Goal: Task Accomplishment & Management: Complete application form

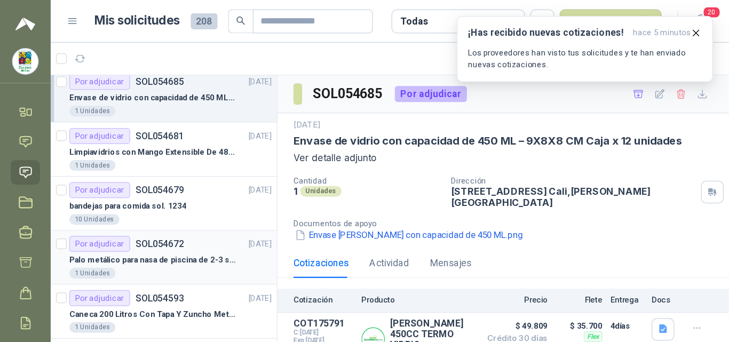
scroll to position [85, 0]
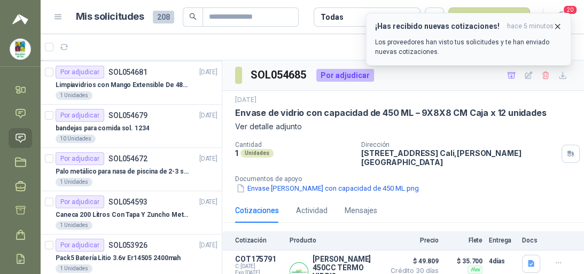
click at [555, 27] on icon "button" at bounding box center [557, 26] width 9 height 9
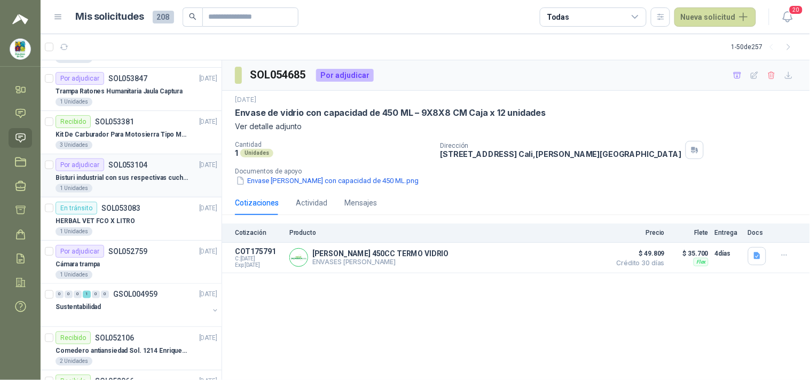
scroll to position [323, 0]
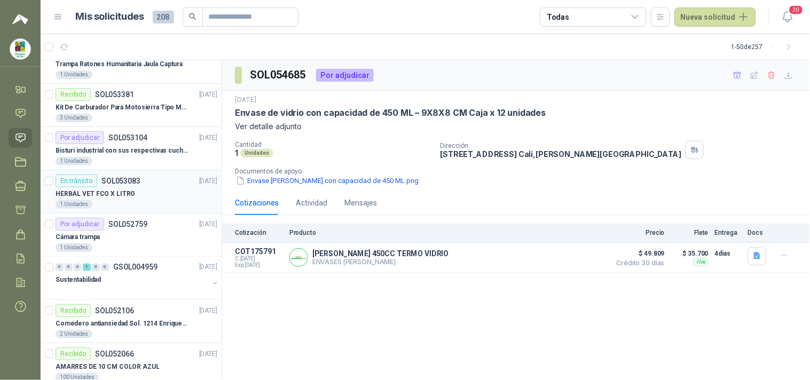
click at [126, 199] on p "HERBAL VET FCO X LITRO" at bounding box center [96, 194] width 80 height 10
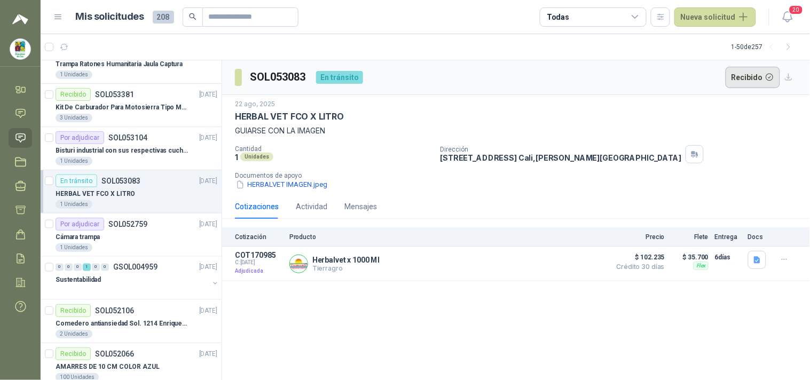
click at [583, 75] on button "Recibido" at bounding box center [753, 77] width 55 height 21
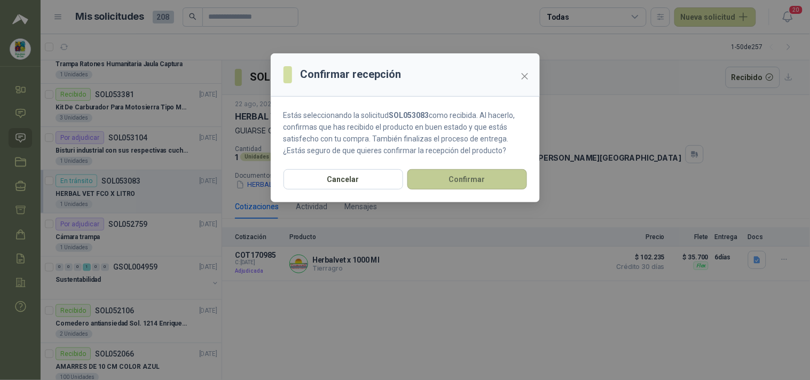
click at [463, 177] on button "Confirmar" at bounding box center [467, 179] width 120 height 20
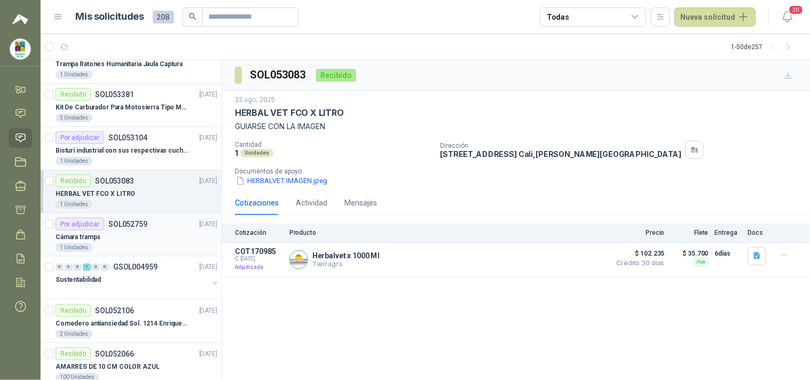
click at [144, 233] on div "Cámara trampa" at bounding box center [137, 237] width 162 height 13
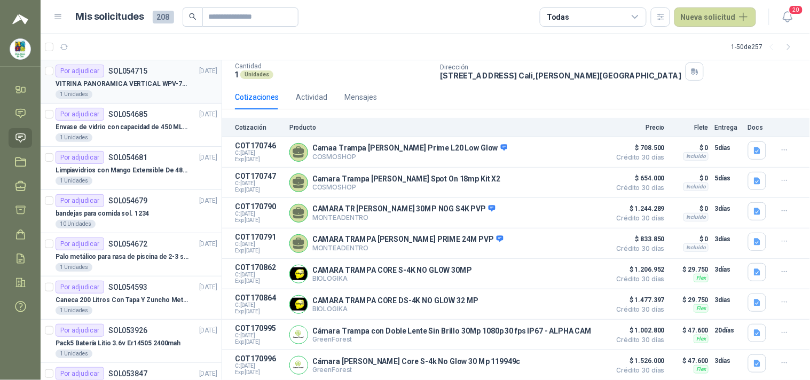
click at [155, 73] on div "Por adjudicar SOL054715 [DATE]" at bounding box center [137, 71] width 162 height 13
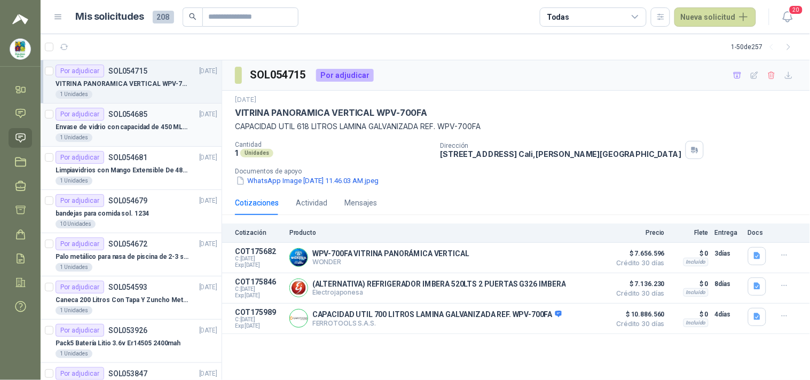
click at [151, 111] on div "Por adjudicar SOL054685 [DATE]" at bounding box center [137, 114] width 162 height 13
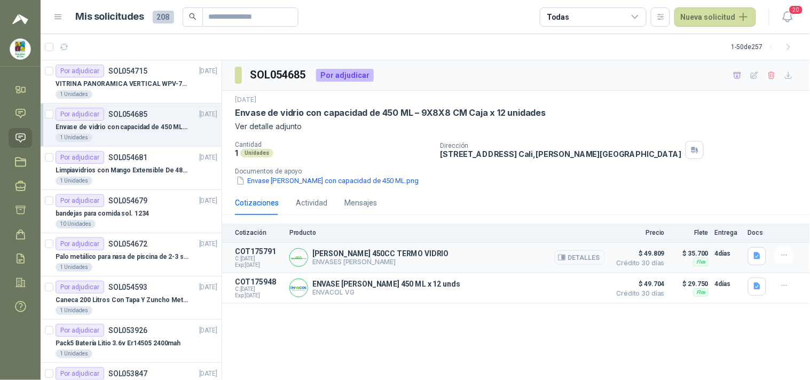
click at [583, 261] on button "Detalles" at bounding box center [580, 257] width 50 height 14
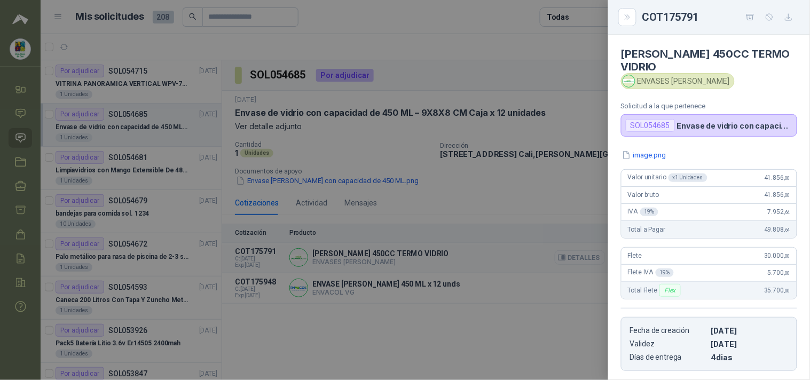
scroll to position [151, 0]
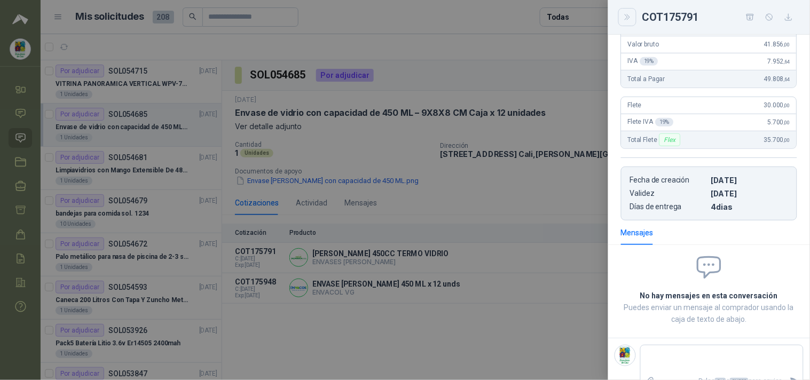
click at [583, 19] on icon "Close" at bounding box center [627, 17] width 9 height 9
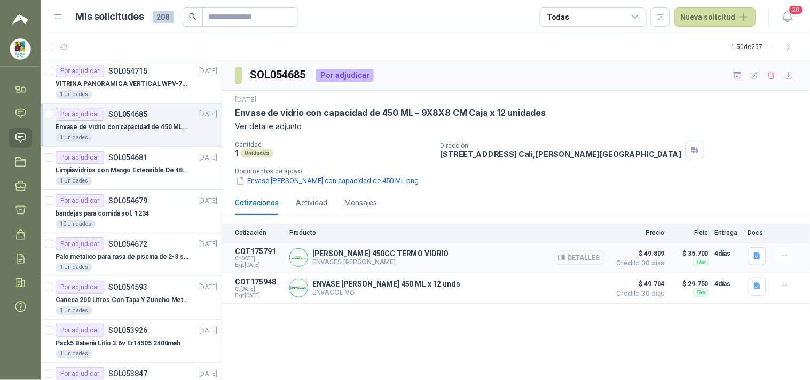
click at [583, 257] on button "Detalles" at bounding box center [580, 257] width 50 height 14
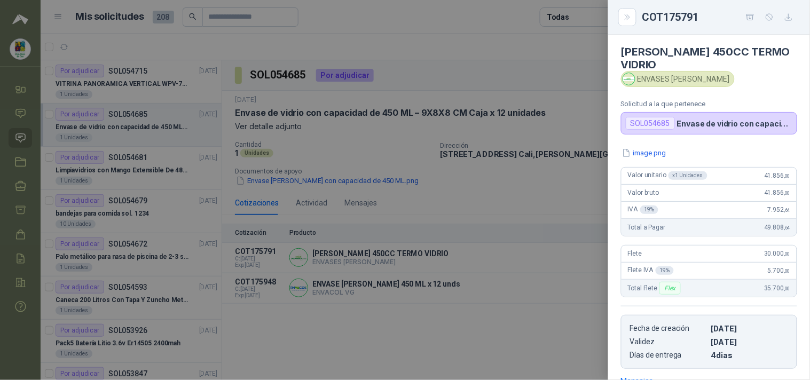
scroll to position [0, 0]
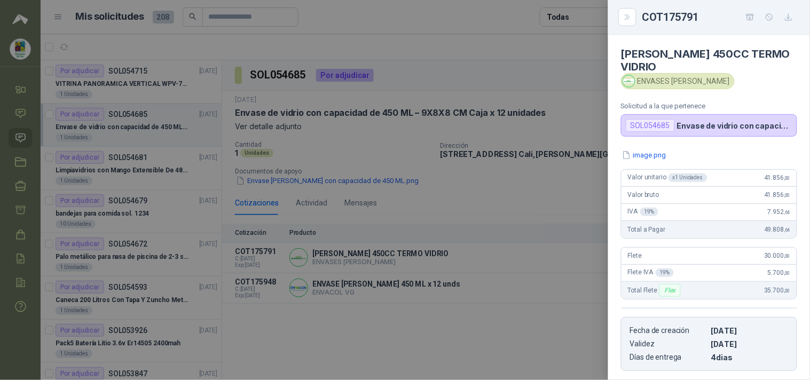
click at [583, 73] on div "ENVASES [PERSON_NAME]" at bounding box center [678, 81] width 114 height 16
click at [583, 151] on div "image.png Valor unitario x 1 Unidades 41.856 ,00 Valor bruto 41.856 ,00 IVA 19 …" at bounding box center [709, 261] width 202 height 222
click at [583, 150] on button "image.png" at bounding box center [644, 155] width 46 height 11
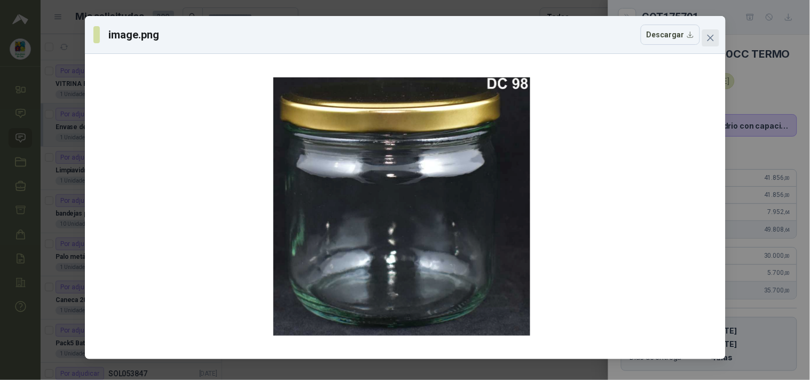
click at [583, 42] on span "Close" at bounding box center [710, 38] width 17 height 9
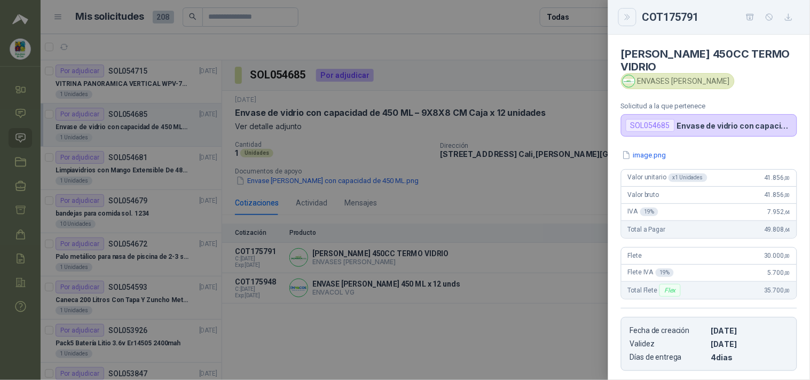
click at [583, 14] on icon "Close" at bounding box center [627, 17] width 9 height 9
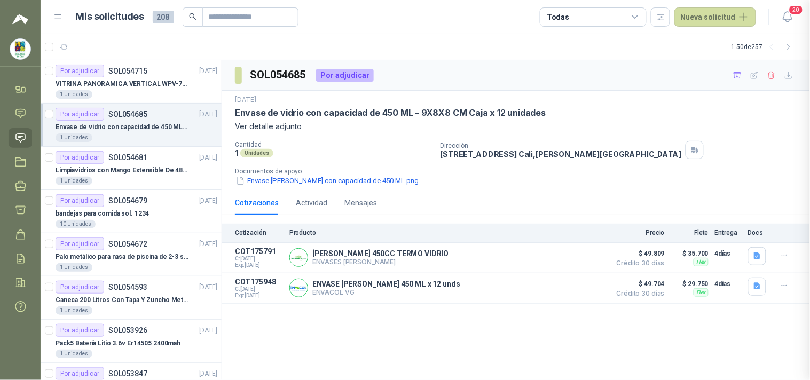
scroll to position [156, 0]
click at [435, 273] on p "ENVACOL VG" at bounding box center [386, 292] width 148 height 8
click at [583, 273] on button "Detalles" at bounding box center [580, 288] width 50 height 14
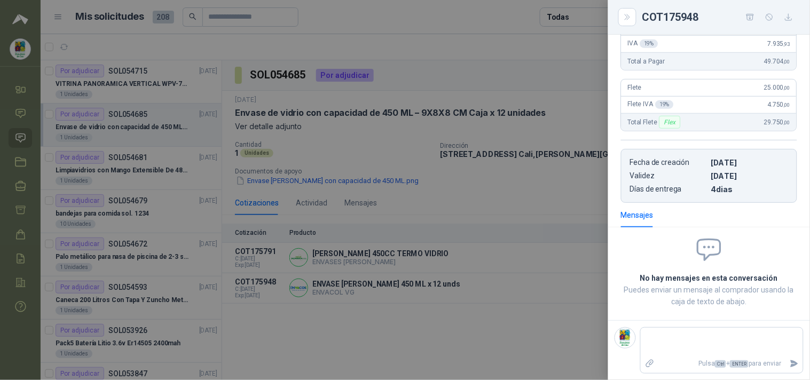
scroll to position [0, 0]
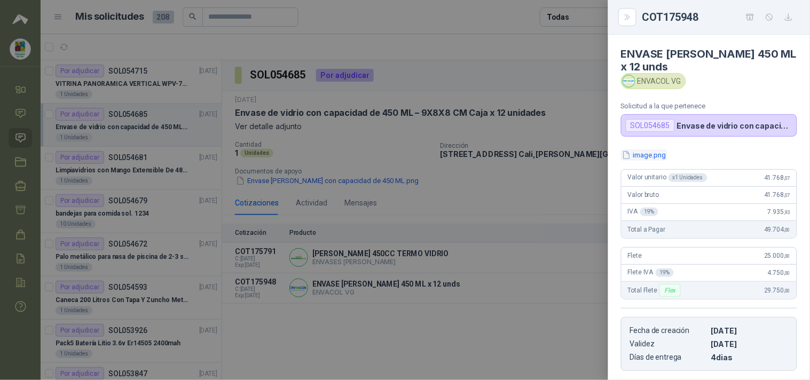
click at [583, 159] on button "image.png" at bounding box center [644, 155] width 46 height 11
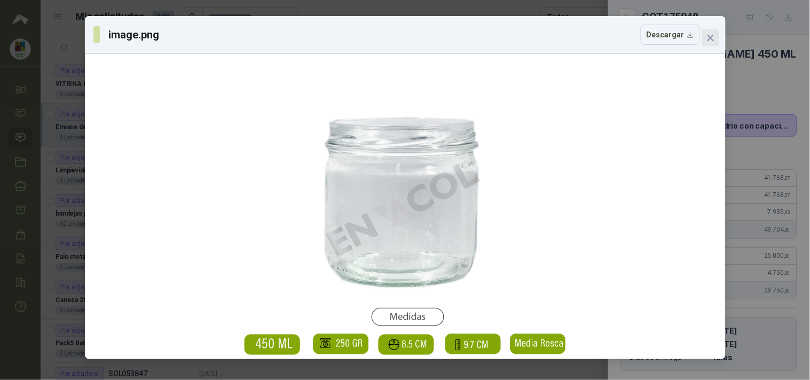
click at [583, 34] on icon "close" at bounding box center [710, 38] width 9 height 9
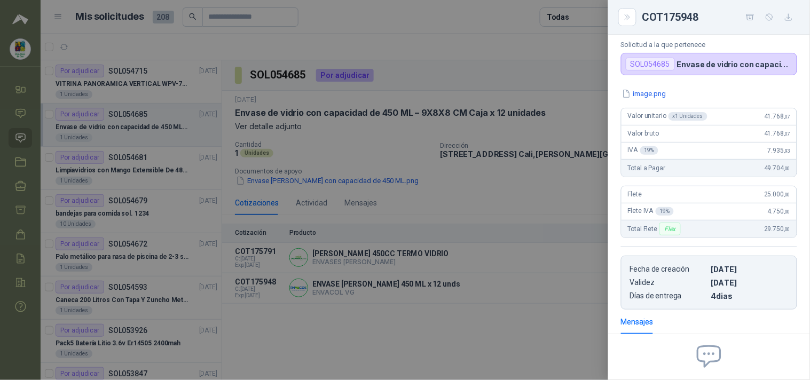
scroll to position [168, 0]
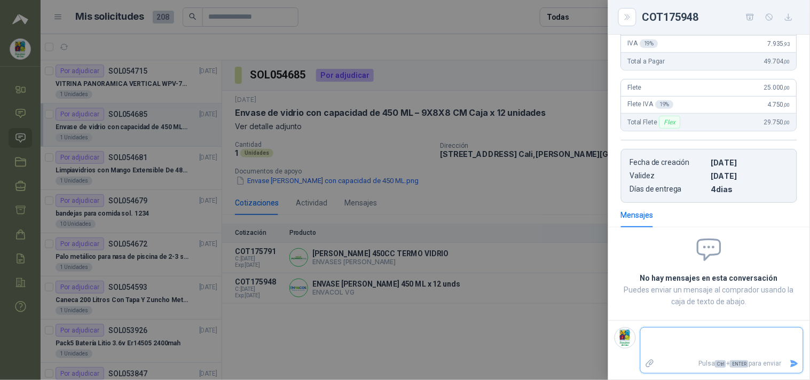
click at [583, 273] on textarea at bounding box center [722, 342] width 162 height 25
type textarea "*"
type textarea "**"
type textarea "***"
type textarea "****"
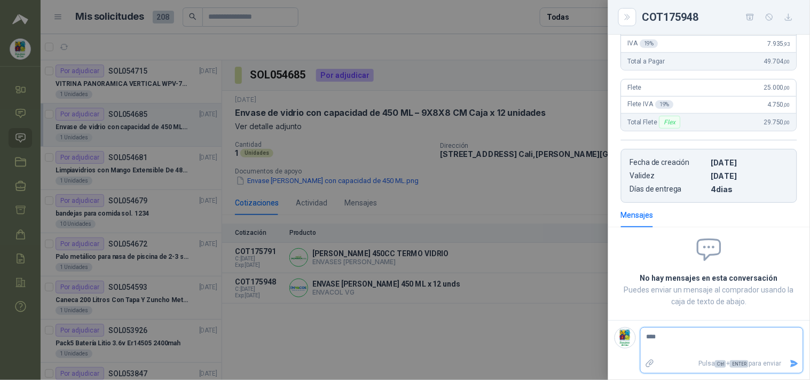
type textarea "****"
type textarea "******"
type textarea "*******"
type textarea "********"
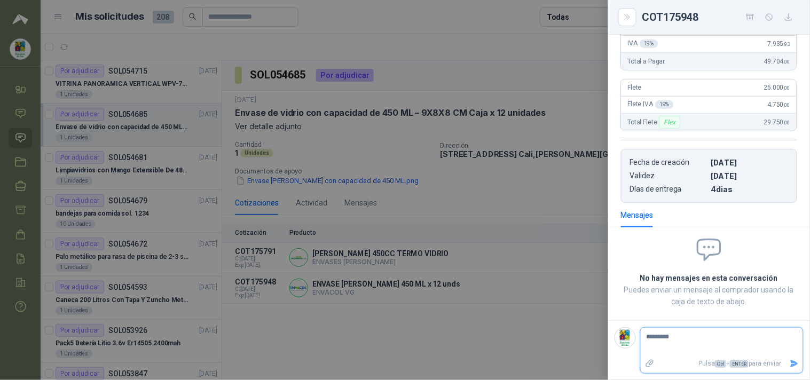
type textarea "********"
type textarea "*********"
type textarea "**********"
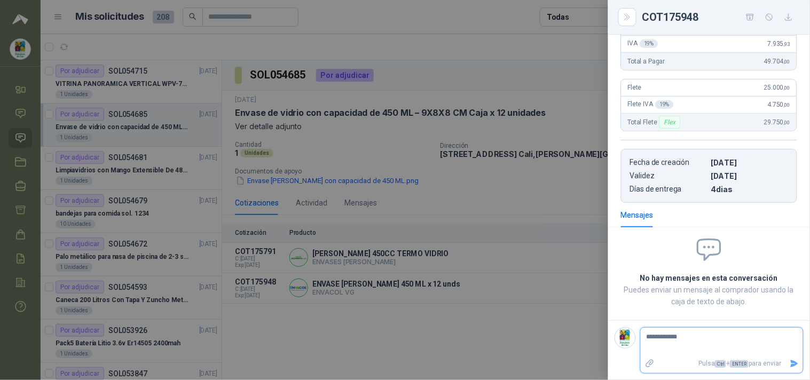
type textarea "**********"
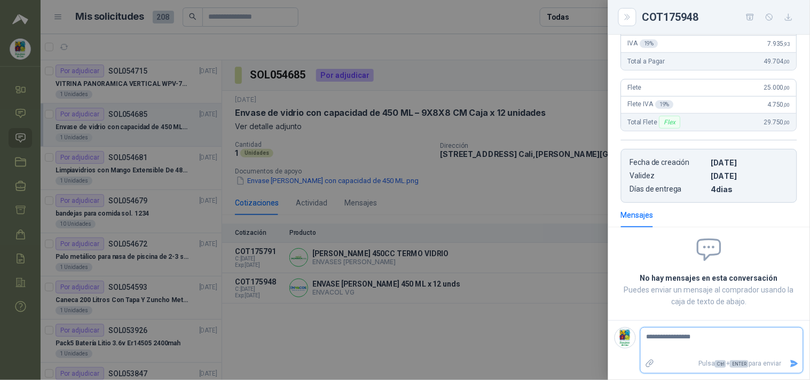
type textarea "**********"
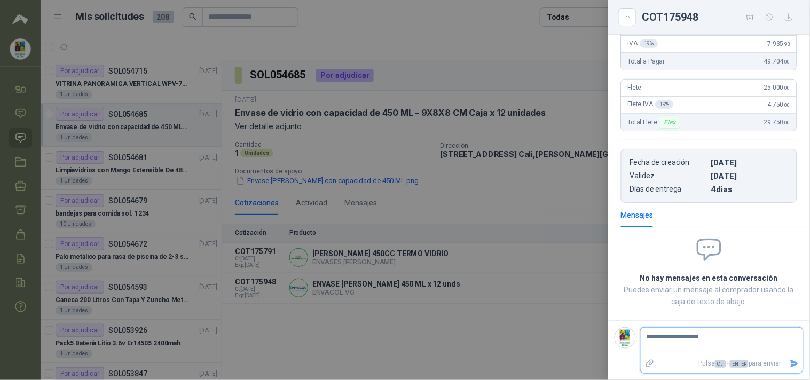
type textarea "**********"
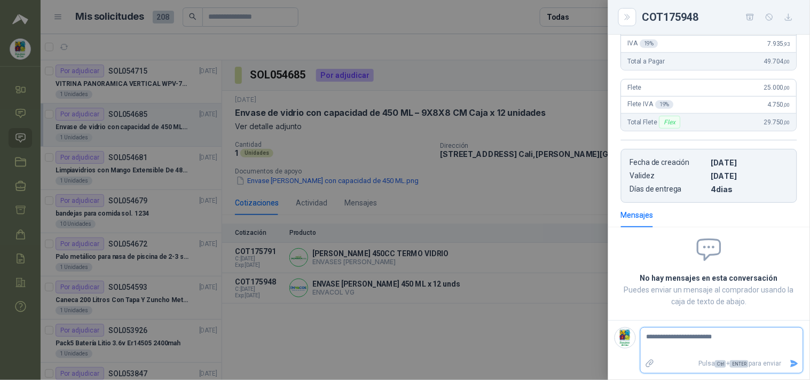
type textarea "**********"
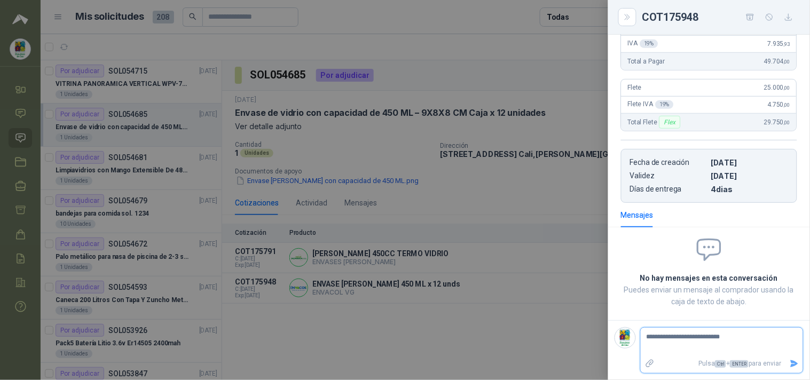
type textarea "**********"
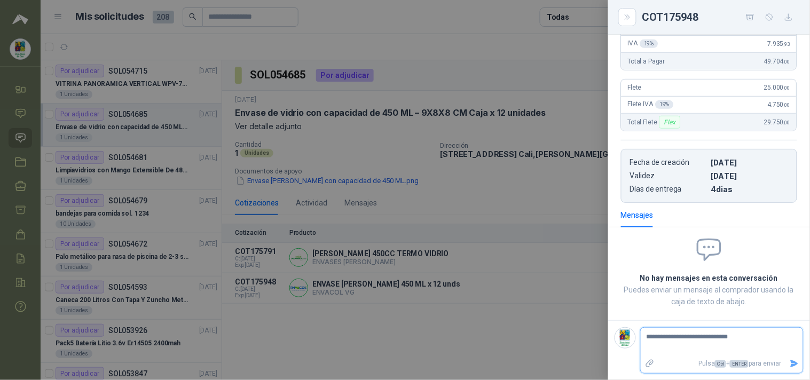
type textarea "**********"
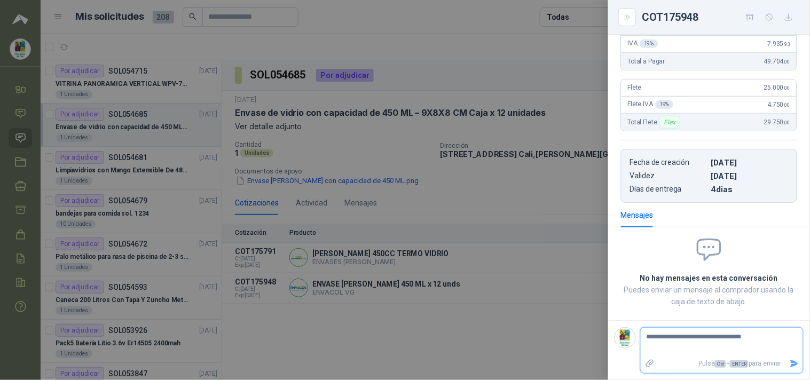
type textarea "**********"
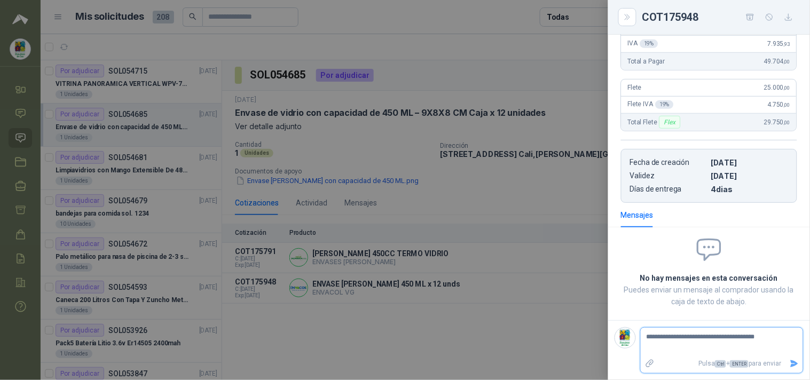
type textarea "**********"
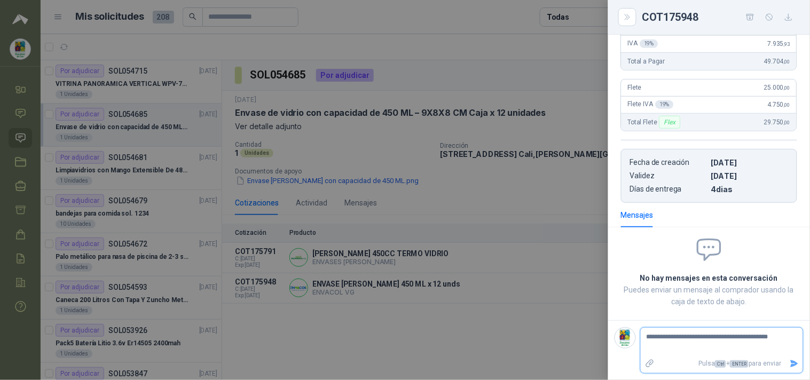
type textarea "**********"
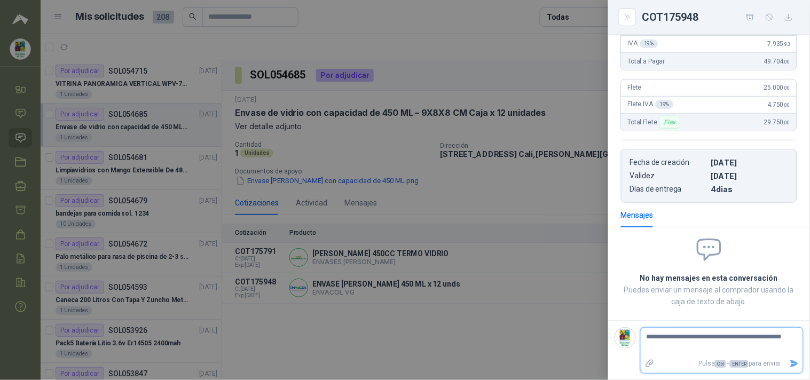
type textarea "**********"
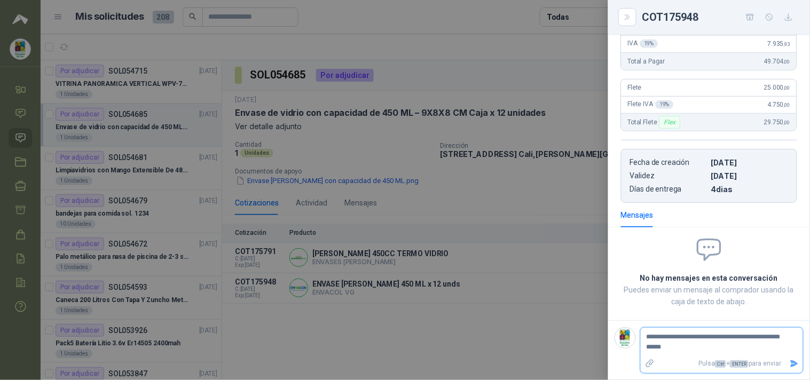
type textarea "**********"
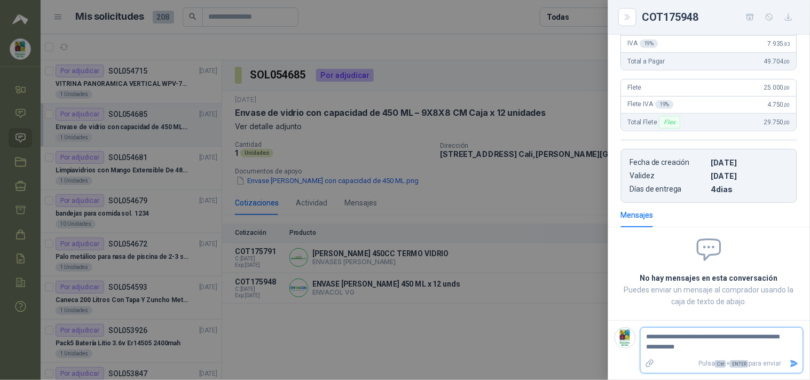
type textarea "**********"
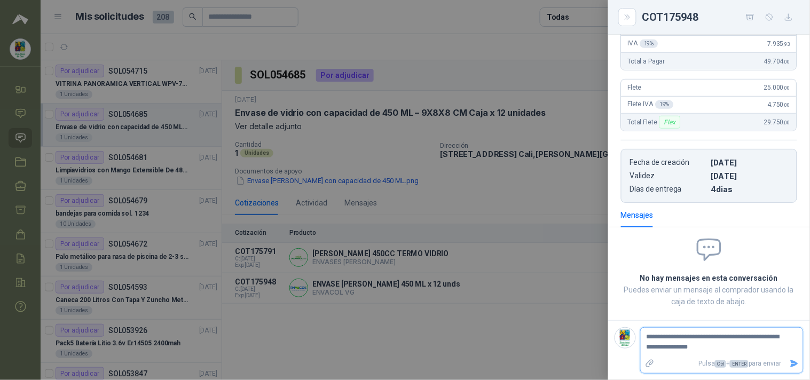
type textarea "**********"
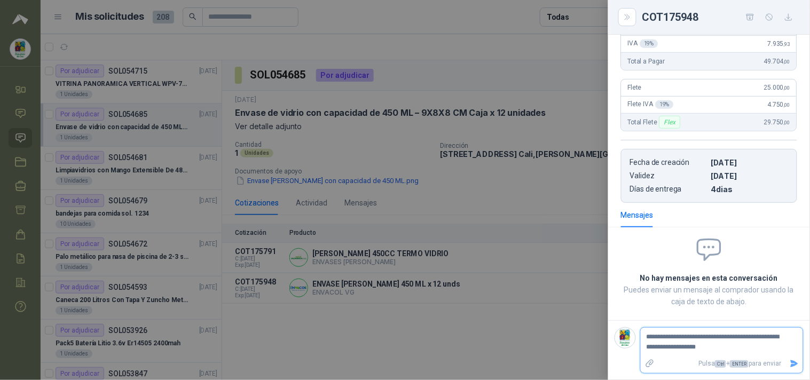
type textarea "**********"
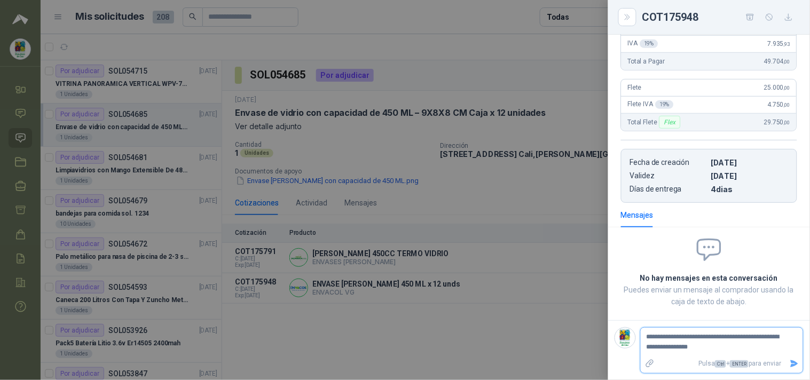
type textarea "**********"
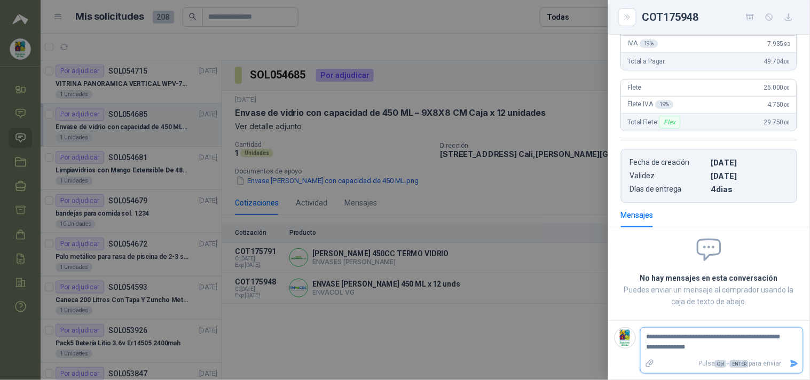
type textarea "**********"
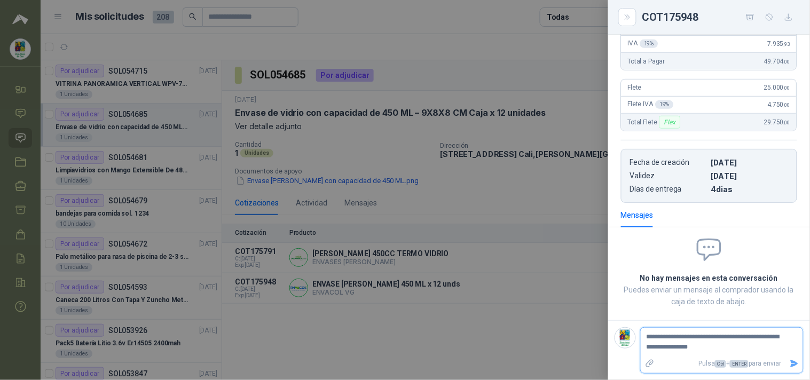
type textarea "**********"
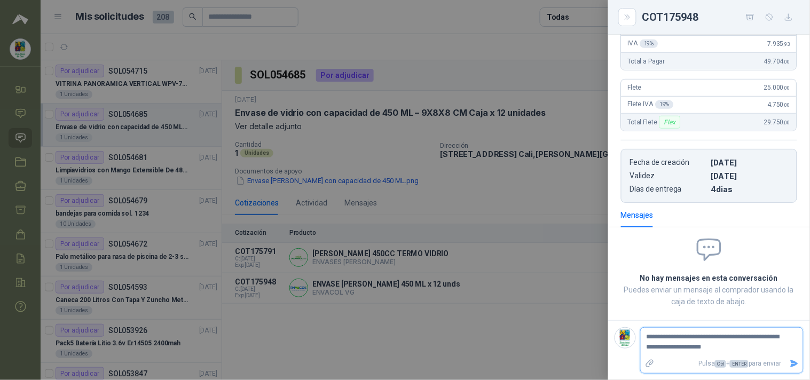
type textarea "**********"
drag, startPoint x: 680, startPoint y: 356, endPoint x: 637, endPoint y: 332, distance: 49.7
click at [583, 273] on div "**********" at bounding box center [709, 355] width 189 height 57
click at [583, 273] on textarea "**********" at bounding box center [718, 347] width 154 height 35
drag, startPoint x: 746, startPoint y: 337, endPoint x: 783, endPoint y: 375, distance: 52.9
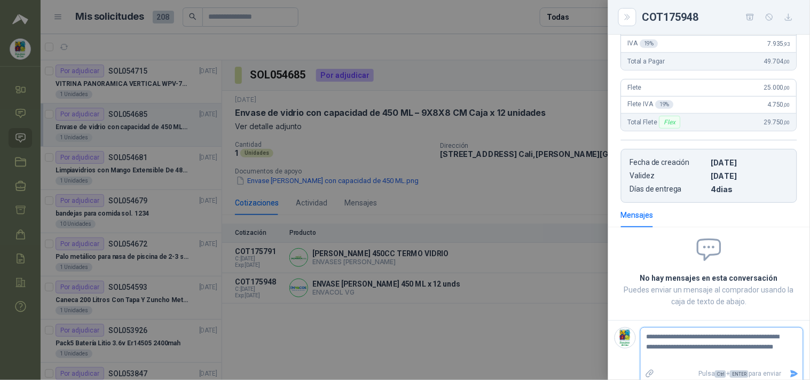
click at [583, 273] on icon "Enviar" at bounding box center [794, 374] width 7 height 7
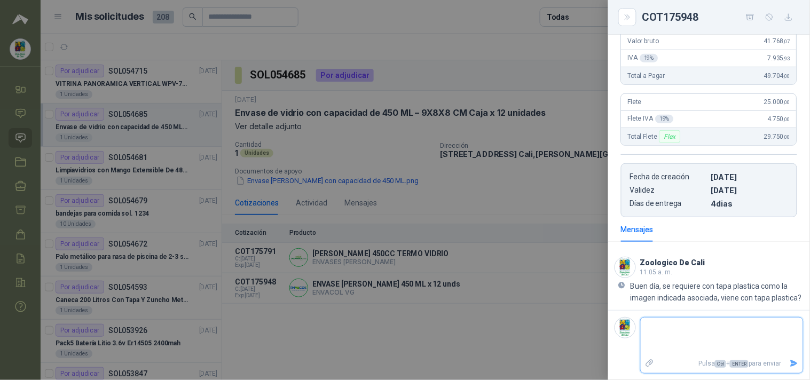
scroll to position [155, 0]
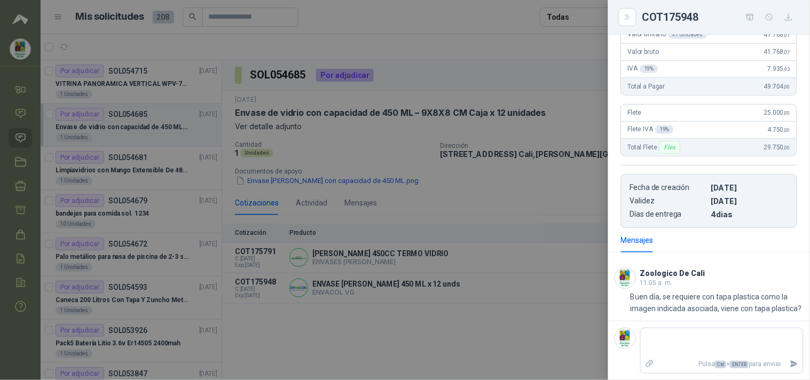
click at [330, 254] on div at bounding box center [405, 190] width 810 height 380
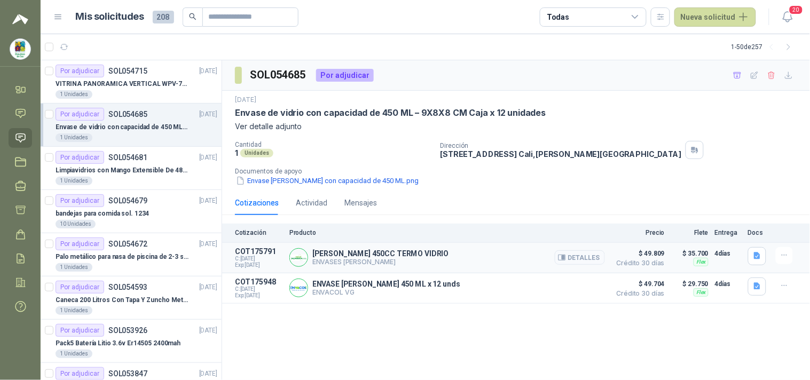
click at [580, 255] on button "Detalles" at bounding box center [580, 257] width 50 height 14
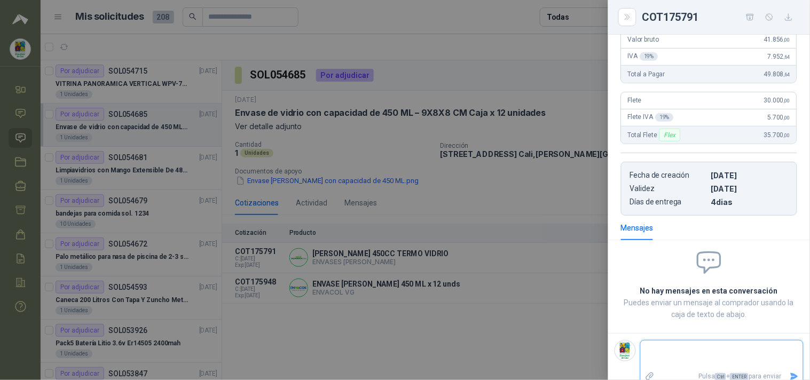
click at [583, 273] on textarea at bounding box center [718, 355] width 154 height 25
paste textarea "**********"
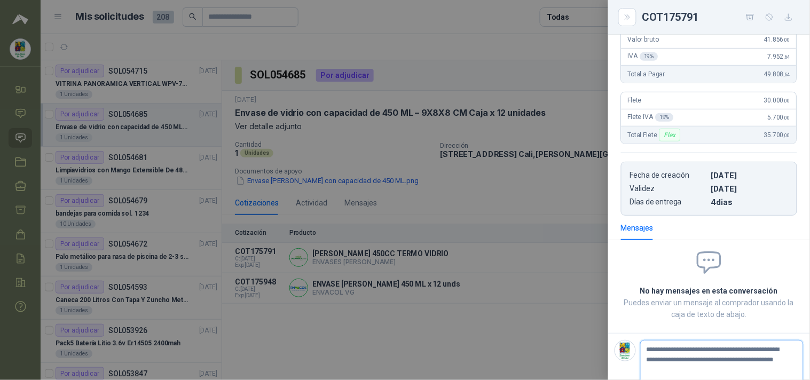
click at [583, 273] on icon "Enviar" at bounding box center [794, 386] width 9 height 9
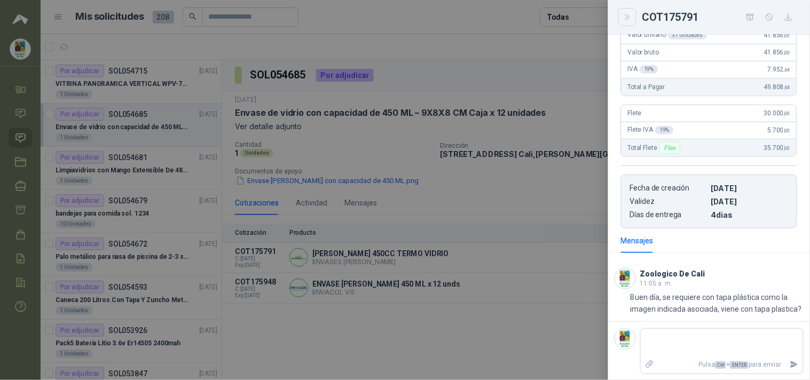
click at [583, 14] on icon "Close" at bounding box center [627, 17] width 9 height 9
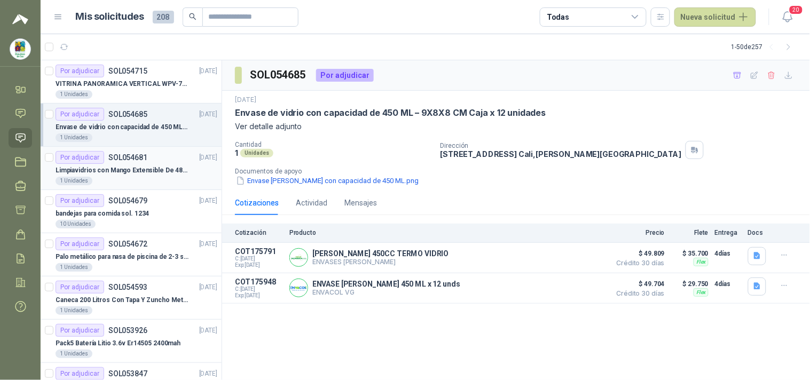
click at [117, 168] on p "Limpiavidrios con Mango Extensible De 48 a 78 cm" at bounding box center [122, 171] width 133 height 10
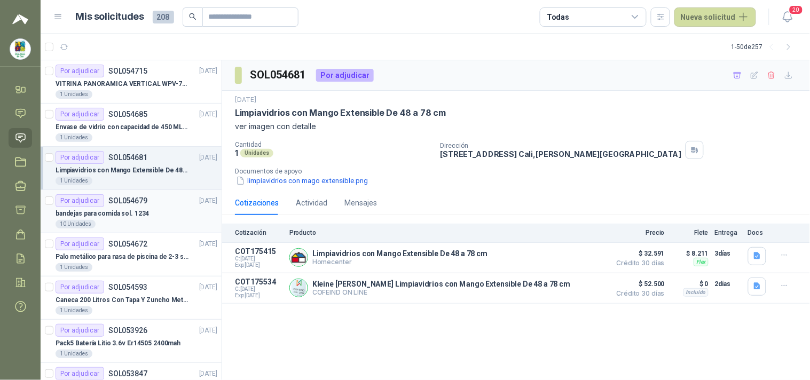
click at [138, 210] on p "bandejas para comida sol. 1234" at bounding box center [102, 214] width 93 height 10
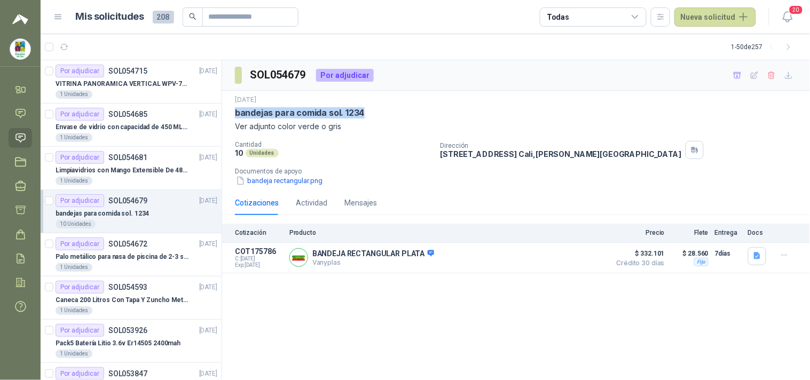
drag, startPoint x: 380, startPoint y: 114, endPoint x: 222, endPoint y: 114, distance: 158.1
click at [222, 114] on div "[DATE] bandejas para comida sol. 1234 Ver adjunto color verde o gris Cantidad 1…" at bounding box center [516, 141] width 588 height 100
copy p "bandejas para comida sol. 1234"
click at [130, 255] on p "Palo metálico para nasa de piscina de 2-3 sol.1115" at bounding box center [122, 257] width 133 height 10
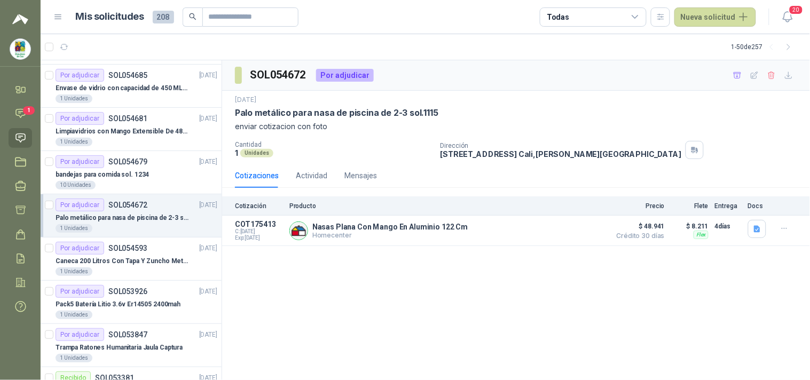
scroll to position [59, 0]
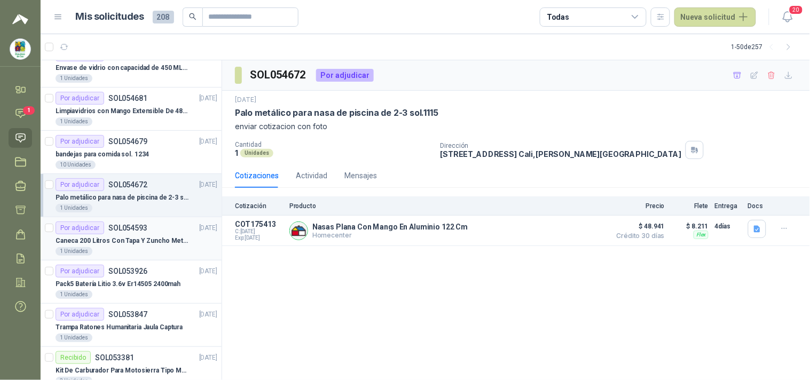
click at [131, 247] on div "1 Unidades" at bounding box center [137, 251] width 162 height 9
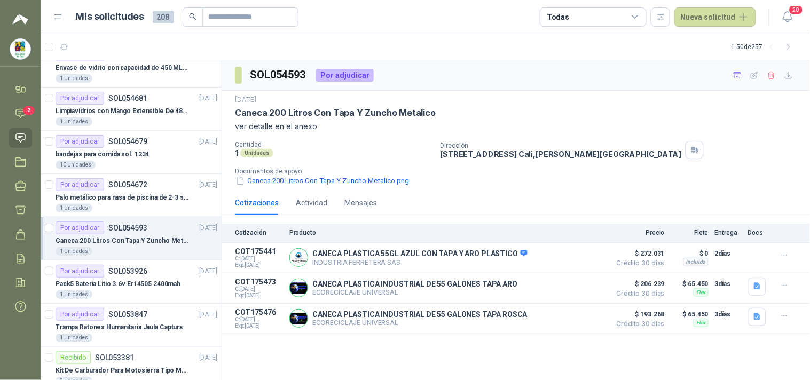
click at [403, 273] on div "SOL054593 Por adjudicar [DATE] Caneca 200 Litros Con Tapa Y Zuncho Metalico ver…" at bounding box center [516, 220] width 588 height 320
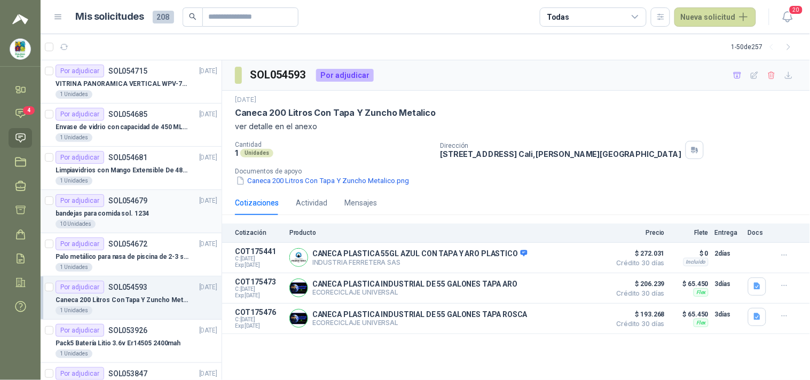
click at [134, 217] on p "bandejas para comida sol. 1234" at bounding box center [102, 214] width 93 height 10
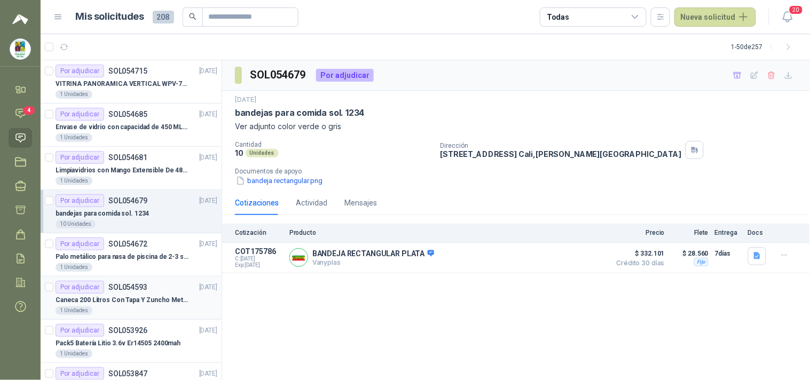
click at [147, 273] on p "Caneca 200 Litros Con Tapa Y Zuncho Metalico" at bounding box center [122, 300] width 133 height 10
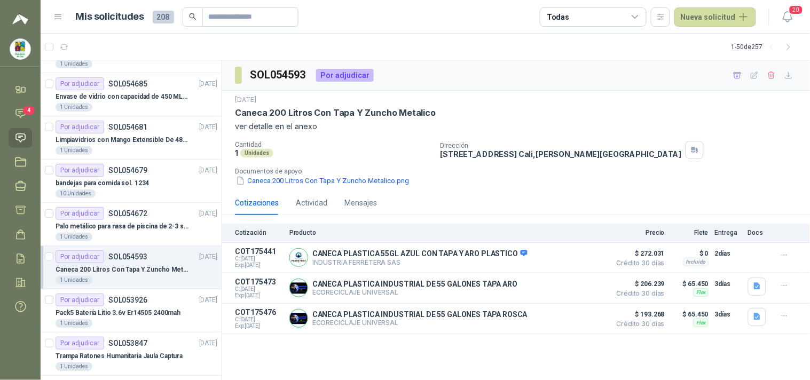
scroll to position [59, 0]
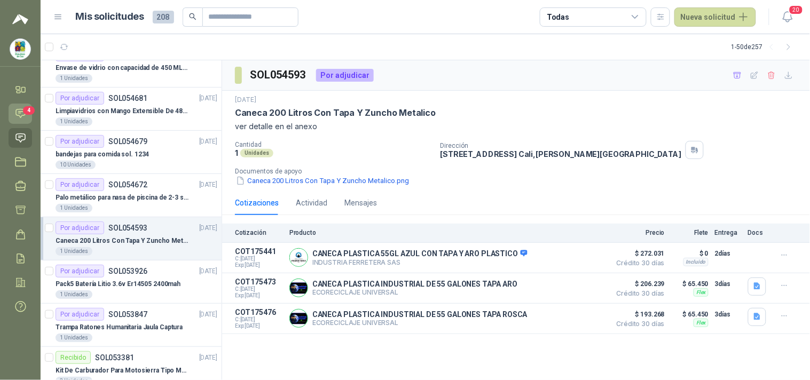
click at [23, 116] on icon at bounding box center [20, 113] width 11 height 11
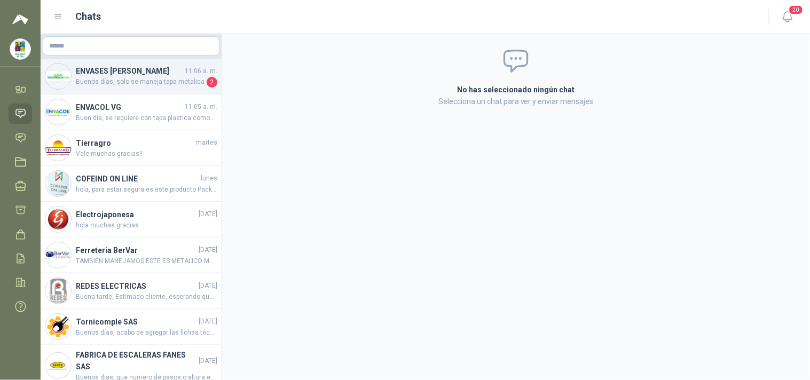
click at [132, 77] on h4 "ENVASES [PERSON_NAME]" at bounding box center [129, 71] width 107 height 12
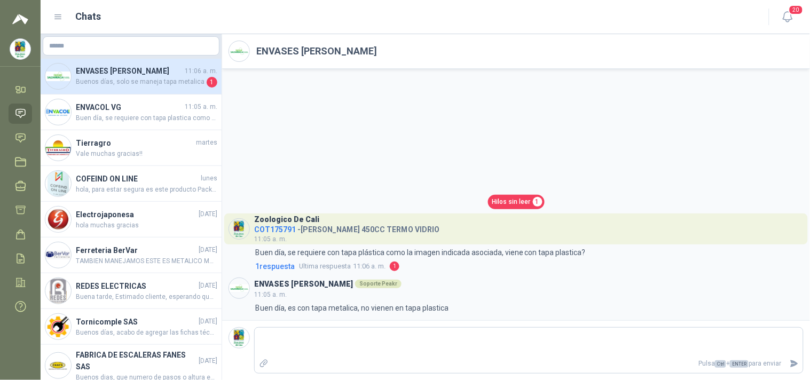
click at [175, 77] on h4 "ENVASES [PERSON_NAME]" at bounding box center [129, 71] width 107 height 12
click at [362, 257] on p "Buen día, se requiere con tapa plástica como la imagen indicada asociada, viene…" at bounding box center [420, 253] width 331 height 12
click at [391, 265] on link "1 respuesta Ultima respuesta 11:06 a. m. 1" at bounding box center [528, 267] width 551 height 12
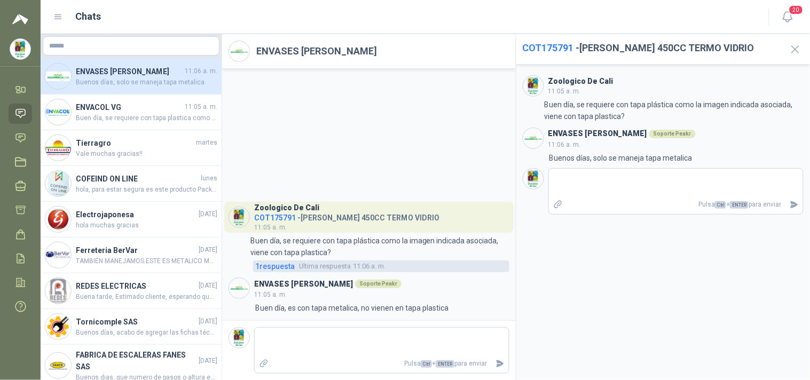
click at [23, 119] on icon at bounding box center [20, 113] width 11 height 11
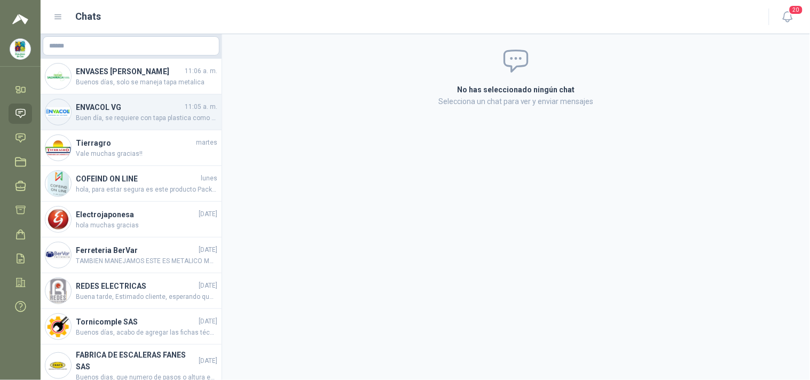
click at [105, 123] on span "Buen día, se requiere con tapa plastica como la imagen indicada asociada, viene…" at bounding box center [147, 118] width 142 height 10
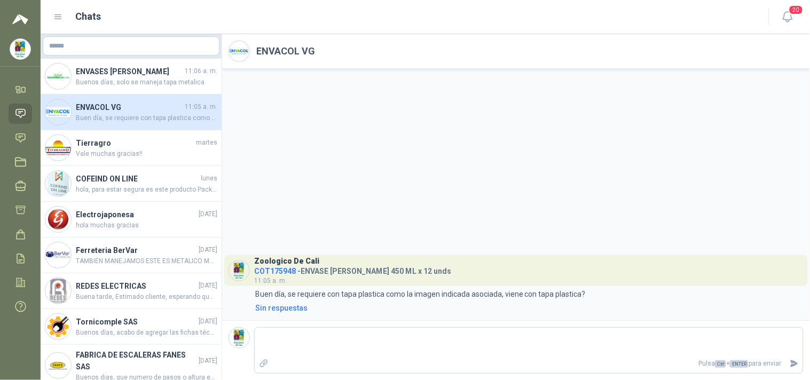
click at [60, 22] on div "Chats" at bounding box center [404, 16] width 703 height 15
click at [60, 18] on icon at bounding box center [58, 17] width 10 height 10
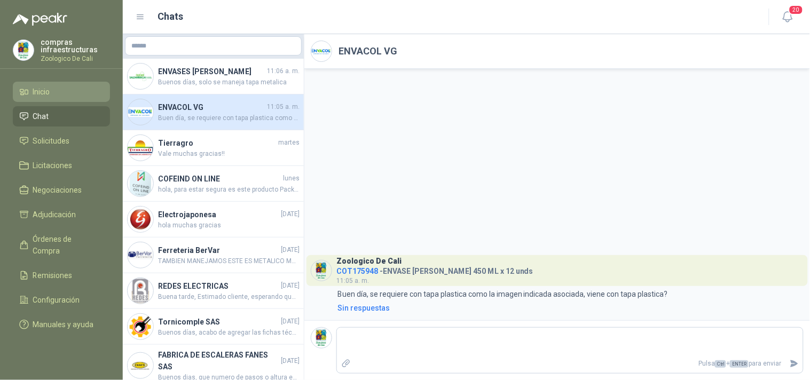
click at [54, 90] on li "Inicio" at bounding box center [61, 92] width 84 height 12
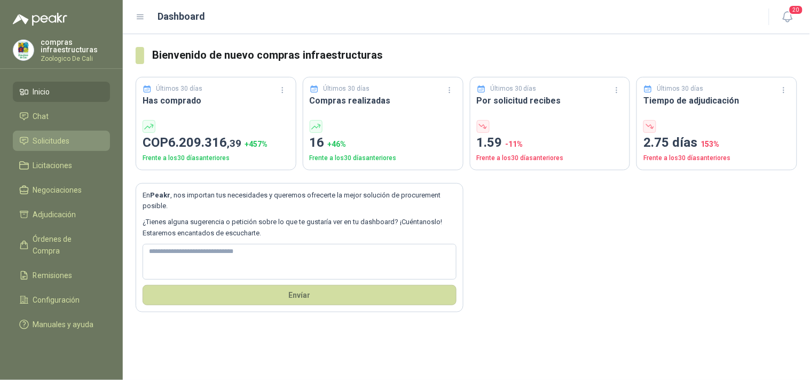
click at [62, 145] on span "Solicitudes" at bounding box center [51, 141] width 37 height 12
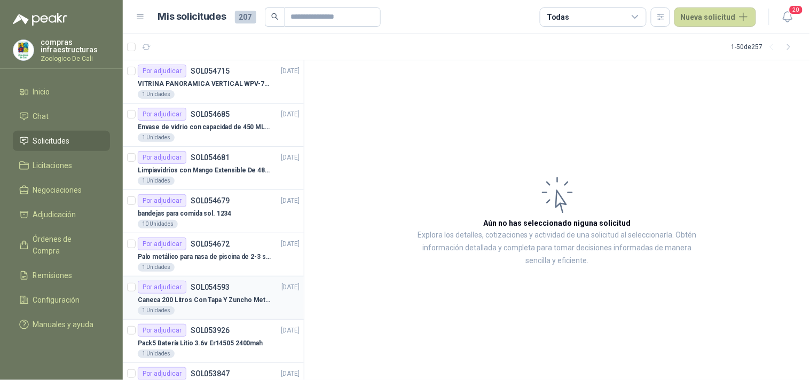
click at [207, 273] on p "Caneca 200 Litros Con Tapa Y Zuncho Metalico" at bounding box center [204, 300] width 133 height 10
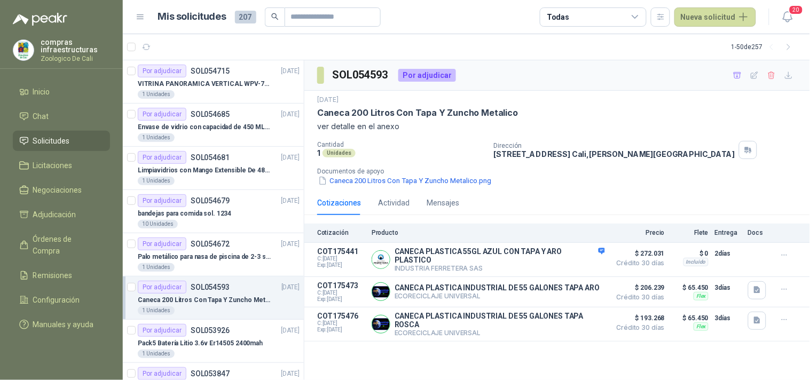
click at [239, 273] on div "Por adjudicar SOL054593 [DATE]" at bounding box center [219, 287] width 162 height 13
click at [583, 262] on button "Detalles" at bounding box center [580, 260] width 50 height 14
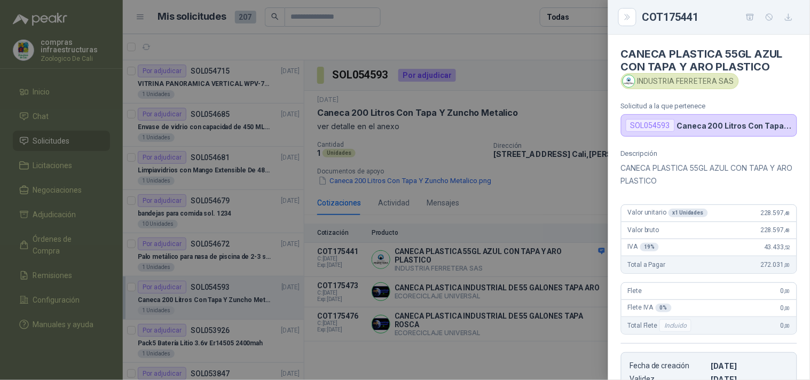
click at [583, 126] on div "SOL054593" at bounding box center [650, 125] width 49 height 13
drag, startPoint x: 684, startPoint y: 182, endPoint x: 619, endPoint y: 172, distance: 65.4
click at [583, 172] on div "Descripción CANECA PLASTICA 55GL AZUL CON TAPA Y ARO PLASTICO Valor unitario x …" at bounding box center [709, 278] width 202 height 257
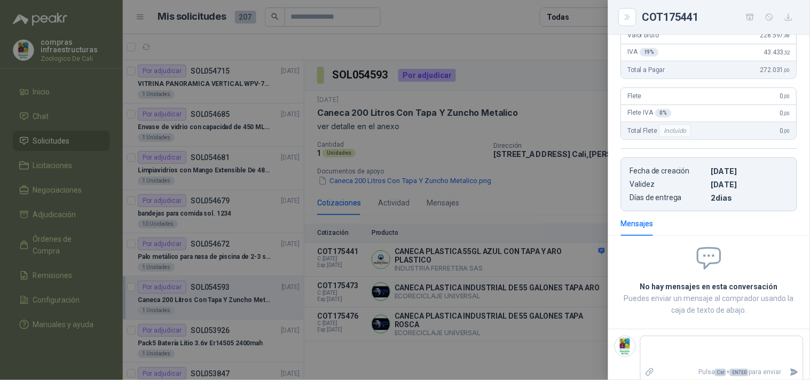
scroll to position [204, 0]
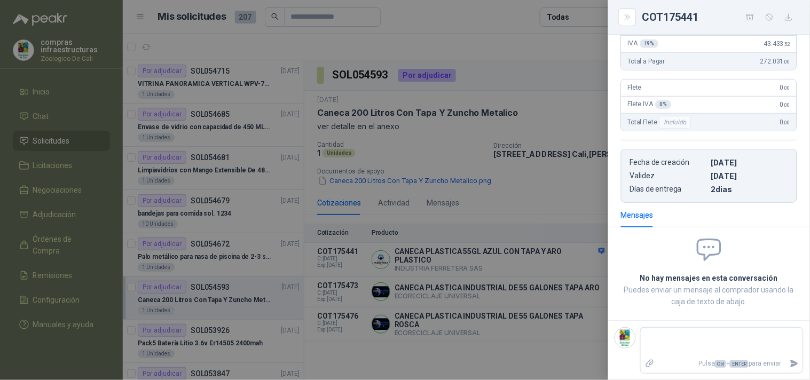
click at [556, 207] on div at bounding box center [405, 190] width 810 height 380
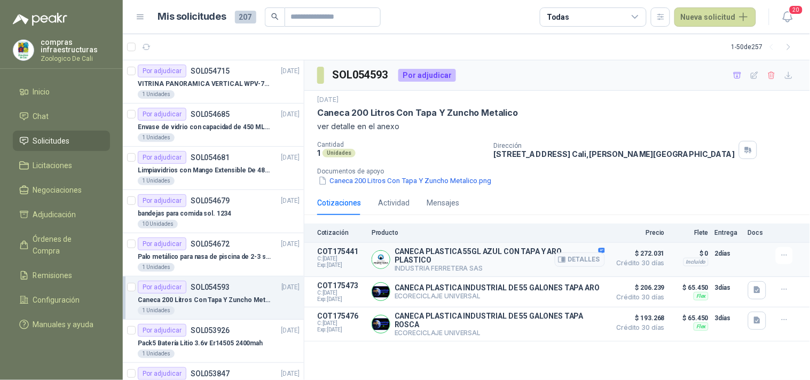
click at [506, 258] on p "CANECA PLASTICA 55GL AZUL CON TAPA Y ARO PLASTICO" at bounding box center [500, 255] width 210 height 17
click at [583, 259] on button "Detalles" at bounding box center [580, 260] width 50 height 14
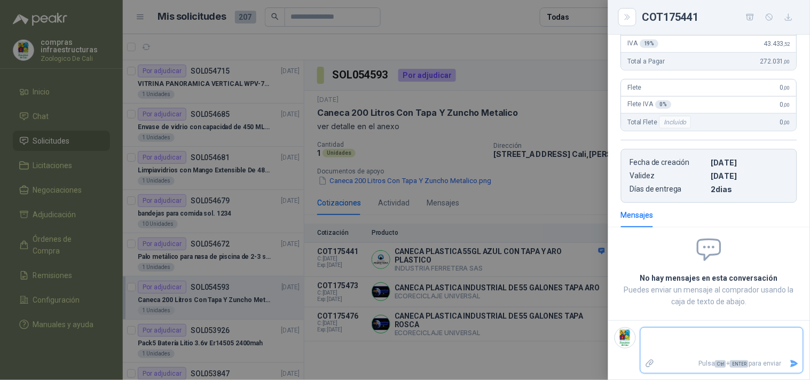
click at [583, 273] on textarea at bounding box center [722, 342] width 162 height 25
paste textarea "**********"
drag, startPoint x: 745, startPoint y: 340, endPoint x: 754, endPoint y: 351, distance: 14.8
click at [583, 273] on textarea "**********" at bounding box center [718, 342] width 154 height 25
drag, startPoint x: 701, startPoint y: 335, endPoint x: 639, endPoint y: 323, distance: 63.8
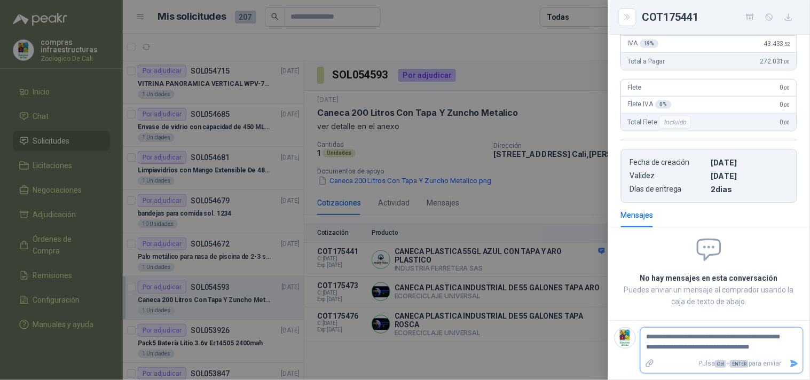
click at [583, 273] on footer "**********" at bounding box center [709, 350] width 202 height 60
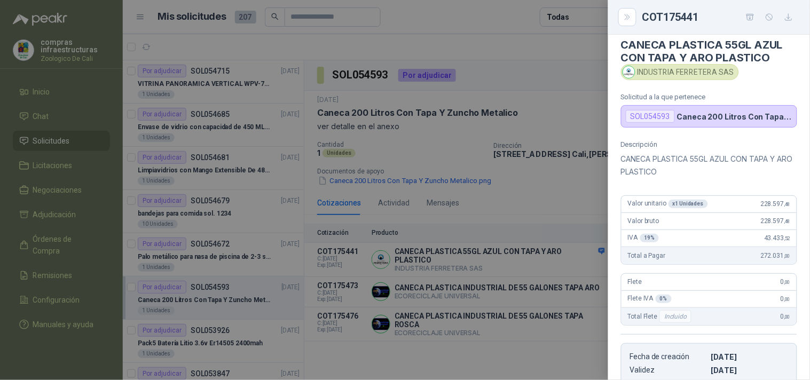
scroll to position [0, 0]
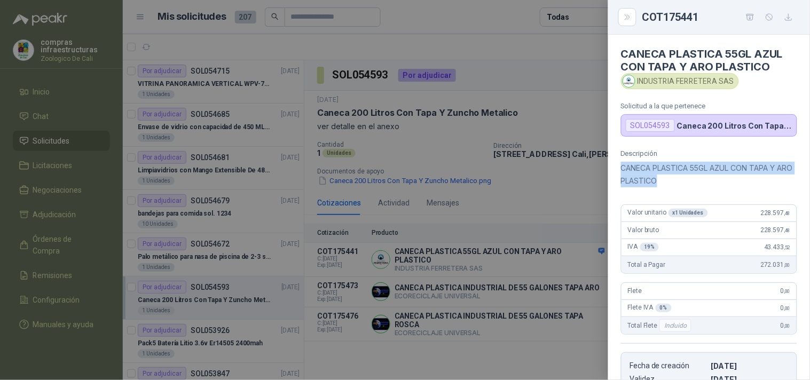
drag, startPoint x: 689, startPoint y: 179, endPoint x: 618, endPoint y: 167, distance: 72.2
click at [583, 167] on div "Descripción CANECA PLASTICA 55GL AZUL CON TAPA Y ARO PLASTICO Valor unitario x …" at bounding box center [709, 278] width 202 height 257
click at [510, 273] on div at bounding box center [405, 190] width 810 height 380
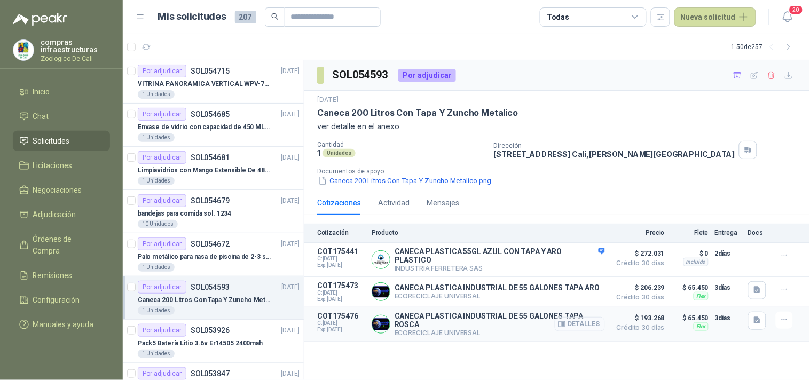
click at [579, 273] on button "Detalles" at bounding box center [580, 324] width 50 height 14
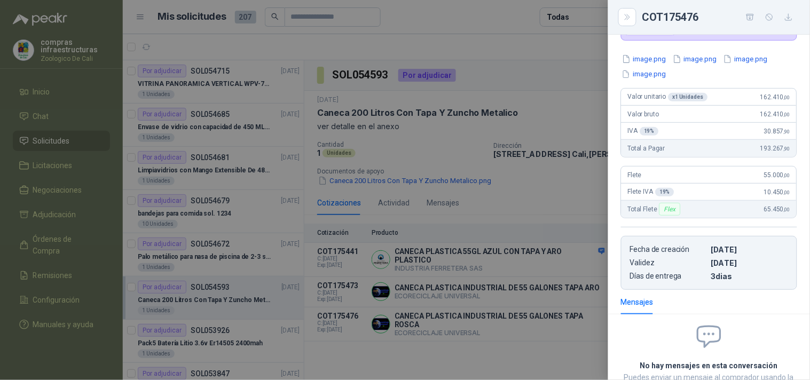
scroll to position [0, 0]
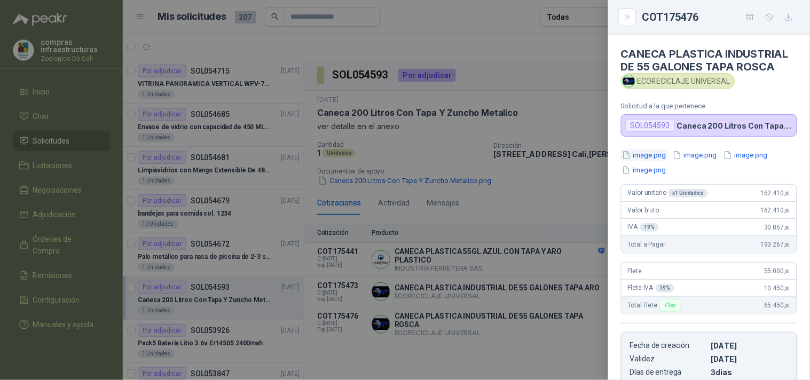
click at [583, 157] on button "image.png" at bounding box center [644, 155] width 46 height 11
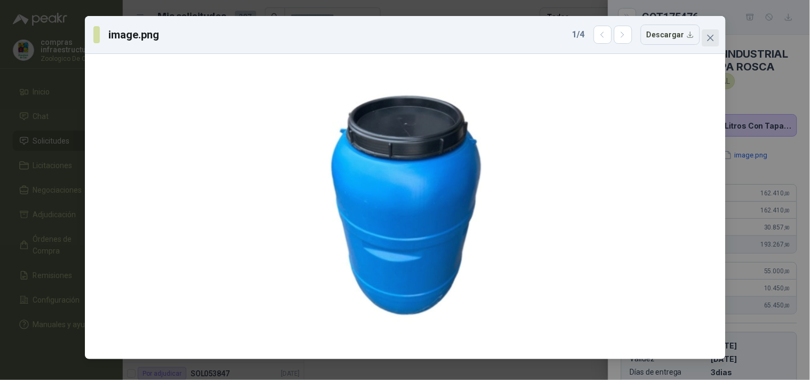
click at [583, 40] on icon "close" at bounding box center [710, 38] width 9 height 9
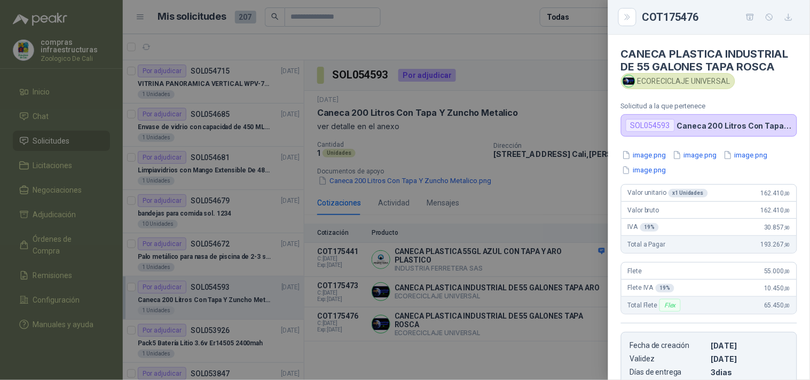
click at [583, 163] on div "image.png image.png image.png image.png" at bounding box center [709, 163] width 176 height 26
click at [583, 156] on button "image.png" at bounding box center [695, 155] width 46 height 11
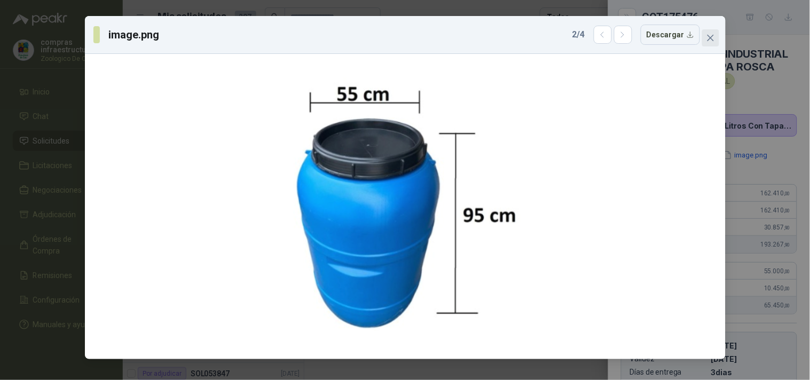
click at [583, 41] on span "Close" at bounding box center [710, 38] width 17 height 9
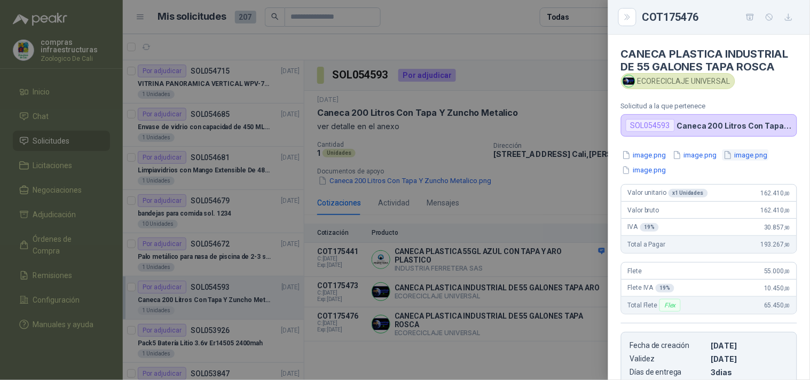
click at [583, 158] on button "image.png" at bounding box center [745, 155] width 46 height 11
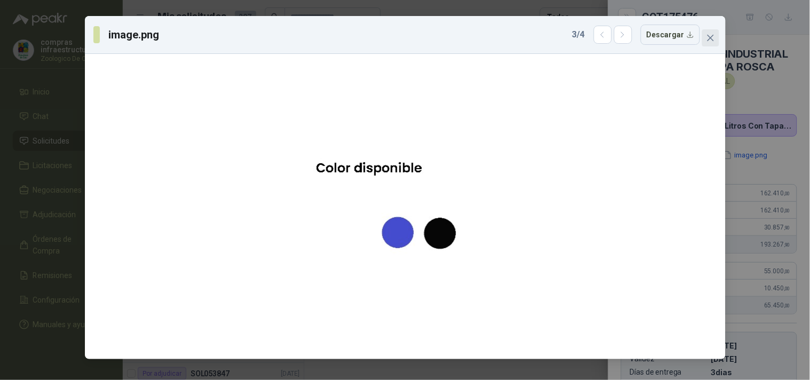
click at [583, 41] on icon "close" at bounding box center [710, 38] width 9 height 9
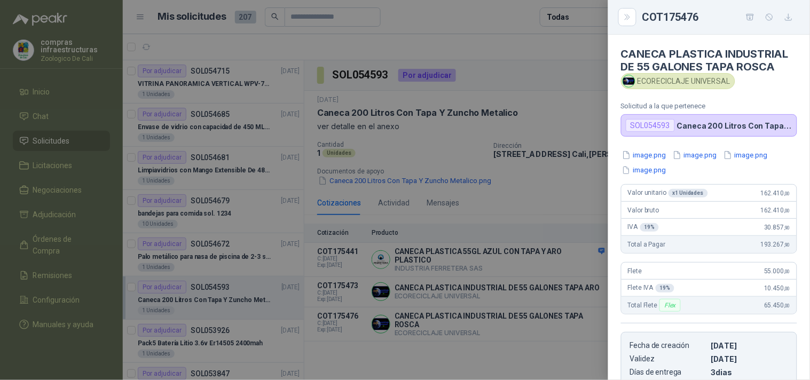
click at [545, 273] on div at bounding box center [405, 190] width 810 height 380
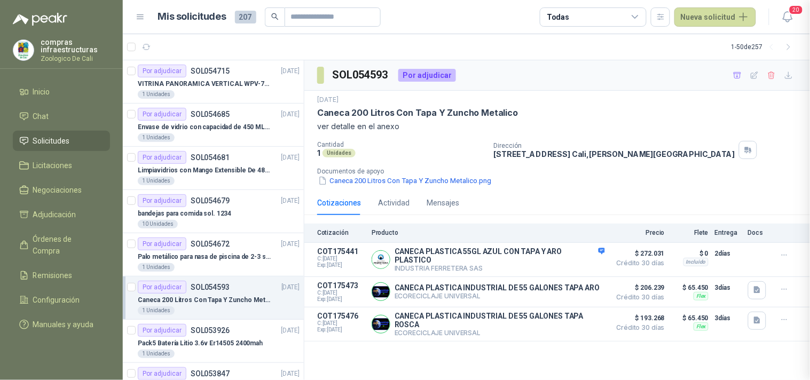
scroll to position [184, 0]
click at [547, 273] on p "CANECA PLASTICA INDUSTRIAL DE 55 GALONES TAPA ARO" at bounding box center [497, 288] width 205 height 9
click at [563, 273] on icon "button" at bounding box center [562, 292] width 8 height 8
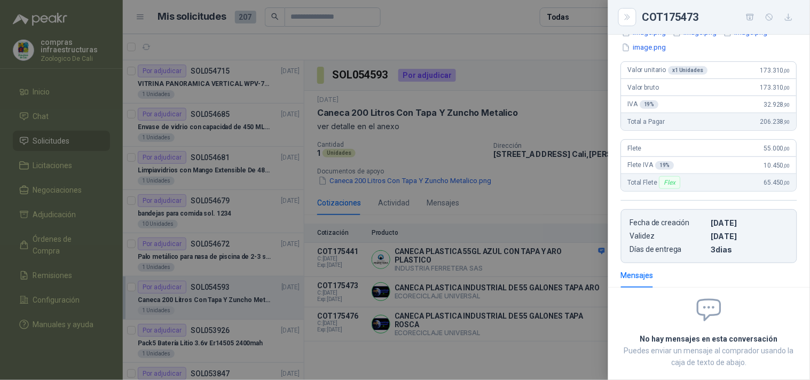
scroll to position [0, 0]
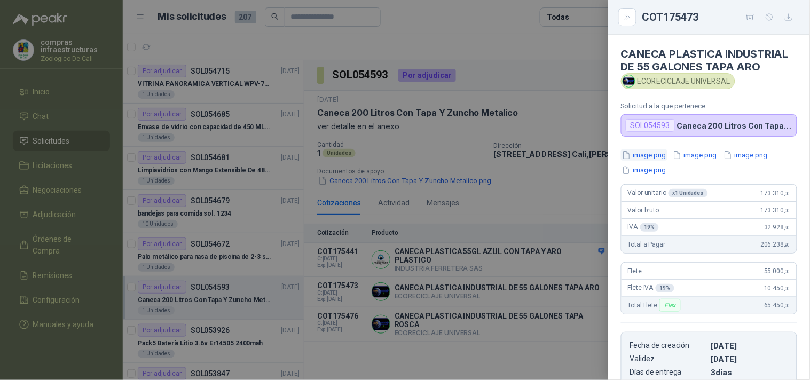
click at [583, 160] on button "image.png" at bounding box center [644, 155] width 46 height 11
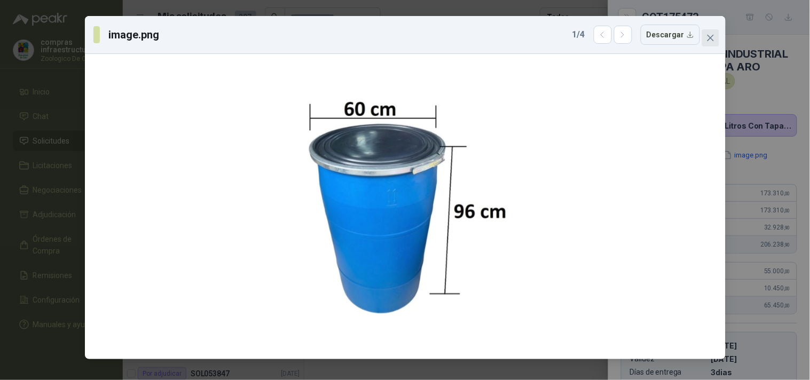
click at [583, 37] on icon "close" at bounding box center [710, 38] width 6 height 6
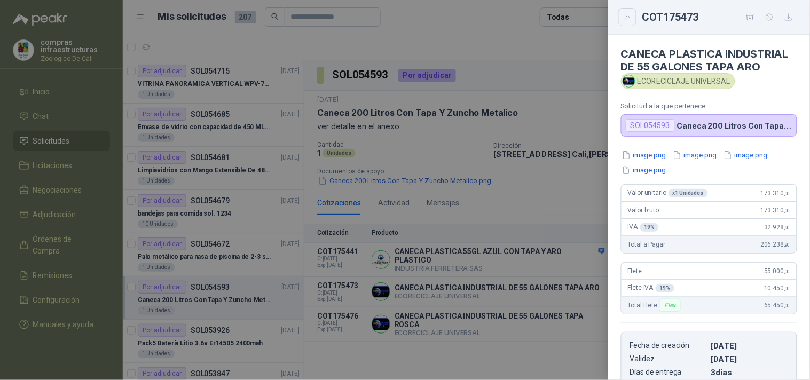
click at [583, 20] on button "Close" at bounding box center [627, 17] width 18 height 18
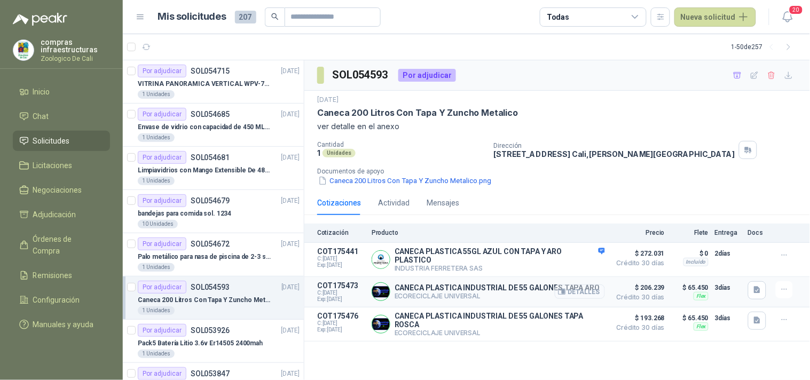
click at [583, 273] on button "Detalles" at bounding box center [580, 292] width 50 height 14
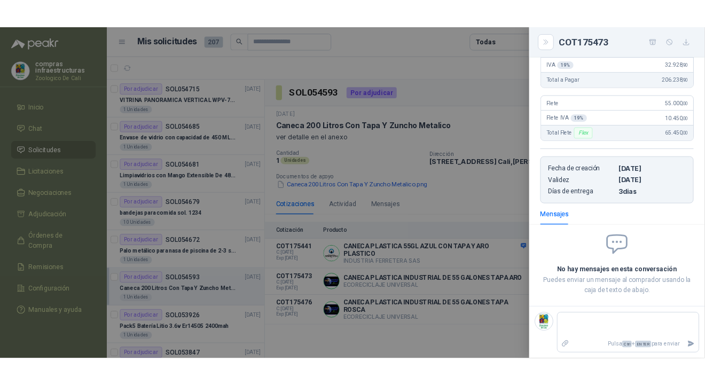
scroll to position [0, 0]
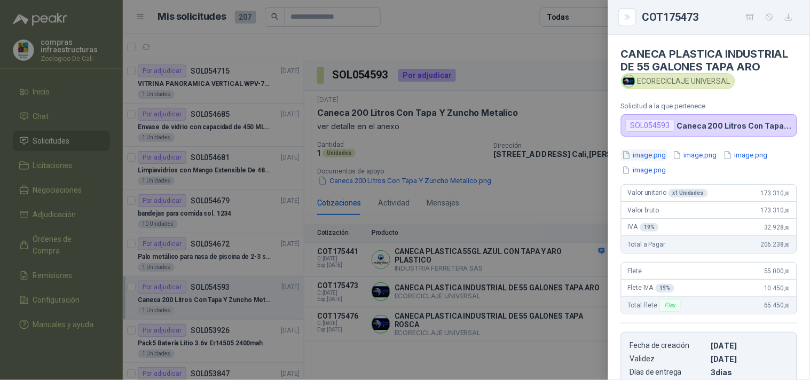
click at [583, 156] on button "image.png" at bounding box center [644, 155] width 46 height 11
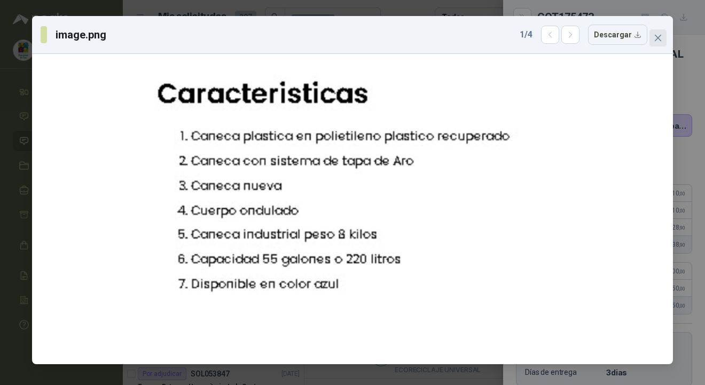
click at [583, 38] on icon "close" at bounding box center [658, 38] width 9 height 9
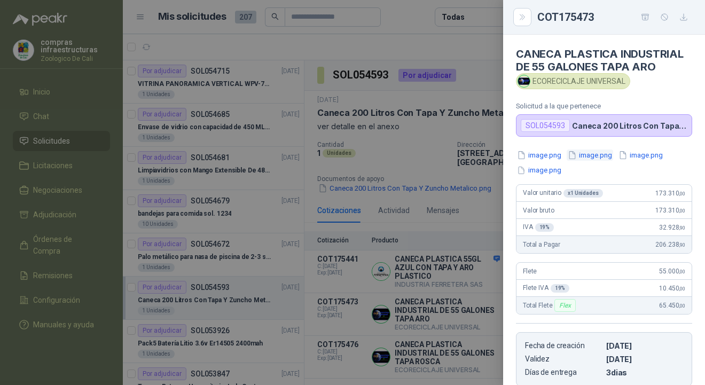
click at [583, 159] on button "image.png" at bounding box center [590, 155] width 46 height 11
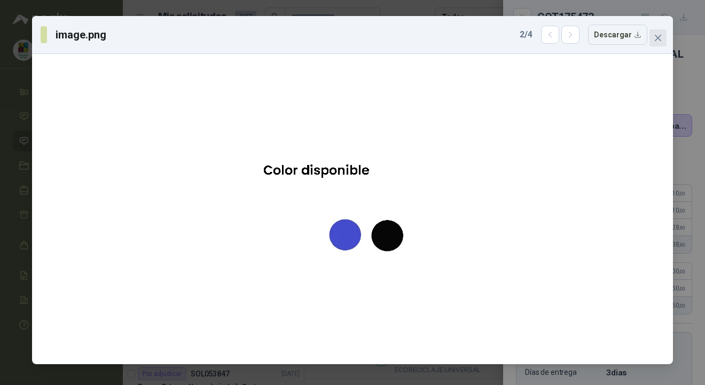
click at [583, 44] on button "Close" at bounding box center [657, 37] width 17 height 17
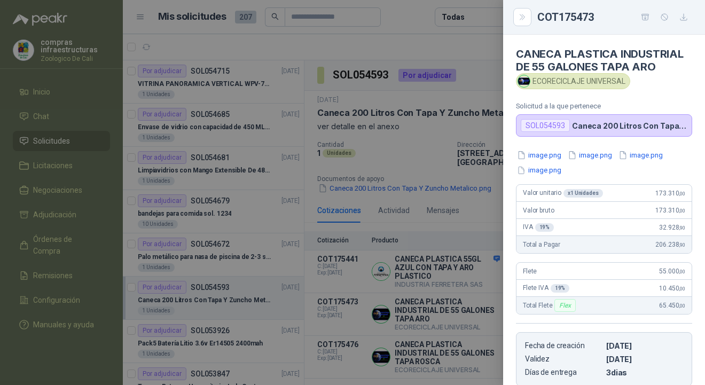
click at [583, 147] on div "CANECA PLASTICA INDUSTRIAL DE 55 GALONES TAPA ARO ECORECICLAJE UNIVERSAL Solici…" at bounding box center [604, 210] width 202 height 350
click at [583, 153] on button "image.png" at bounding box center [640, 155] width 46 height 11
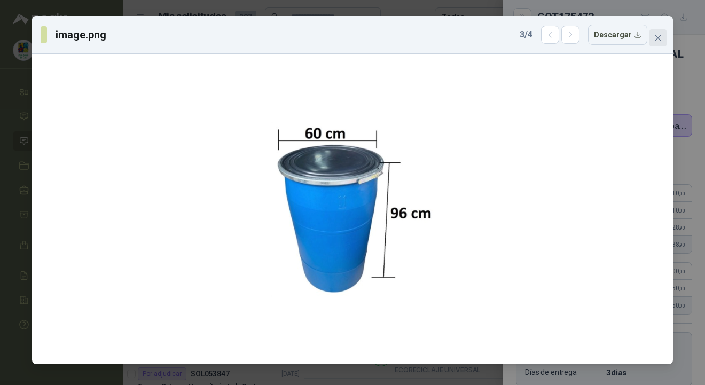
click at [583, 37] on icon "close" at bounding box center [658, 38] width 9 height 9
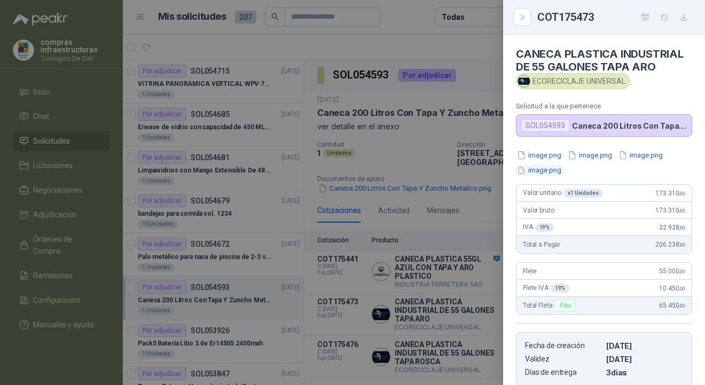
click at [547, 166] on button "image.png" at bounding box center [539, 170] width 46 height 11
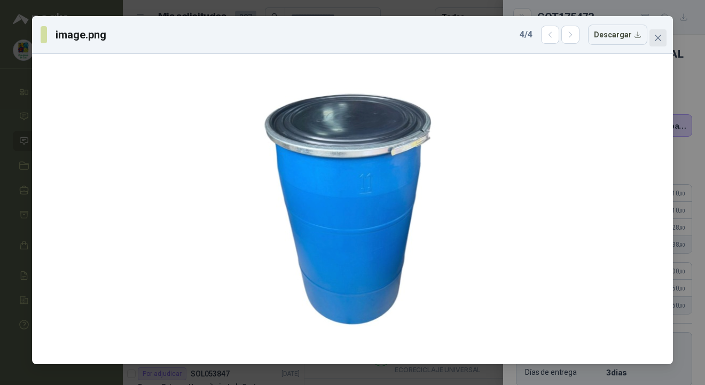
click at [583, 41] on icon "close" at bounding box center [658, 38] width 9 height 9
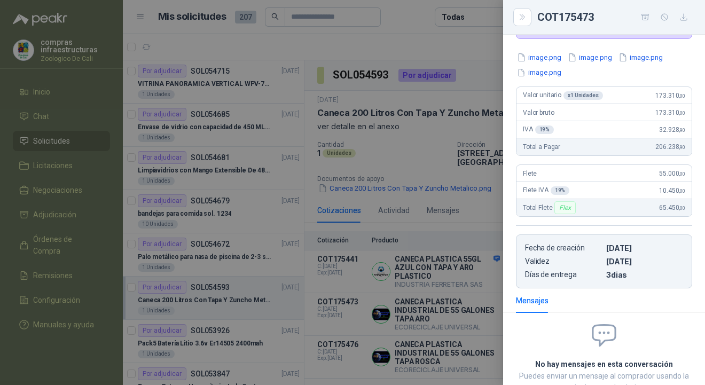
scroll to position [119, 0]
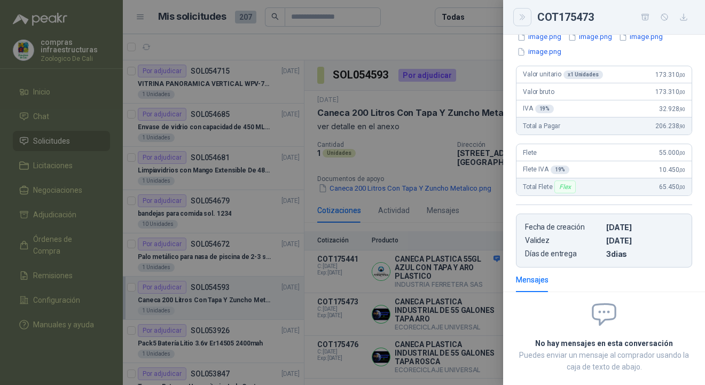
click at [528, 17] on button "Close" at bounding box center [522, 17] width 18 height 18
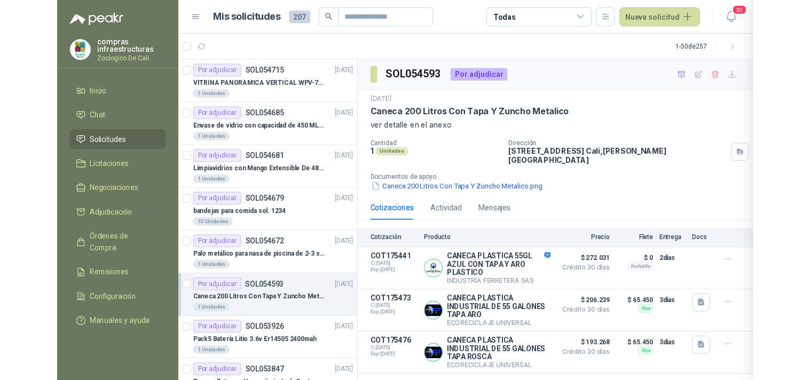
scroll to position [179, 0]
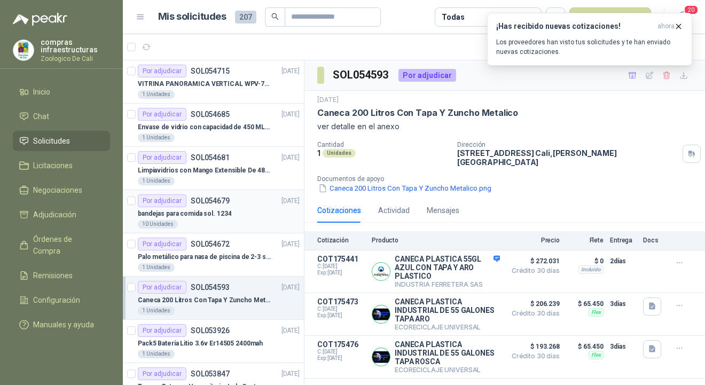
click at [249, 213] on div "bandejas para comida sol. 1234" at bounding box center [219, 213] width 162 height 13
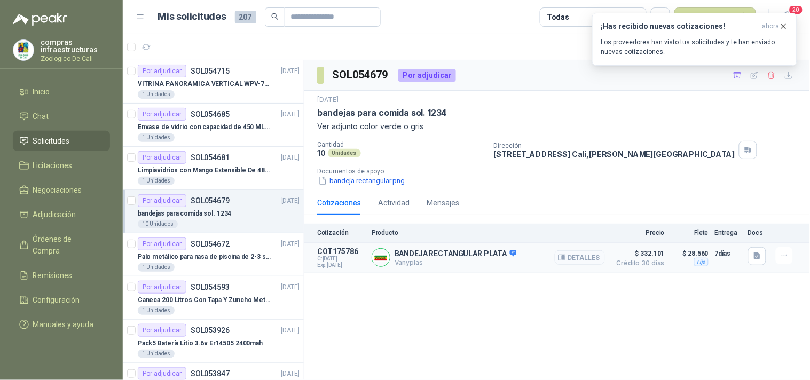
click at [583, 257] on button "Detalles" at bounding box center [580, 257] width 50 height 14
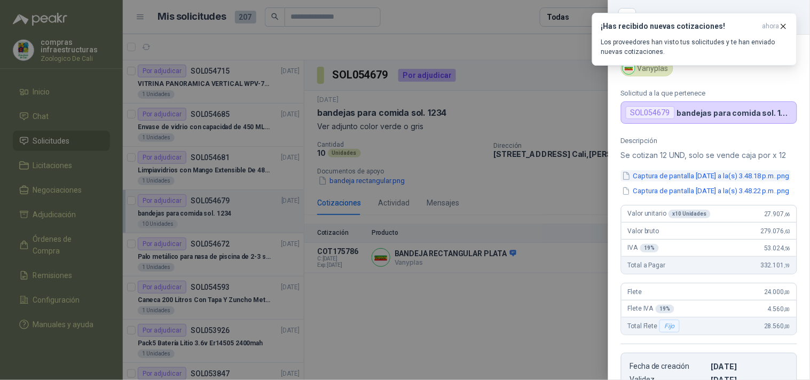
click at [583, 182] on button "Captura de pantalla [DATE] a la(s) 3.48.18 p.m..png" at bounding box center [706, 175] width 170 height 11
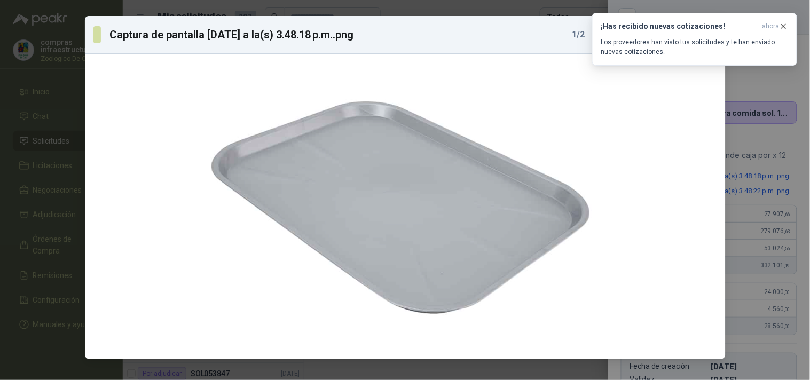
click at [583, 225] on div "Captura de pantalla [DATE] a la(s) 3.48.18 p.m..png 1 / 2 Descargar" at bounding box center [405, 190] width 810 height 380
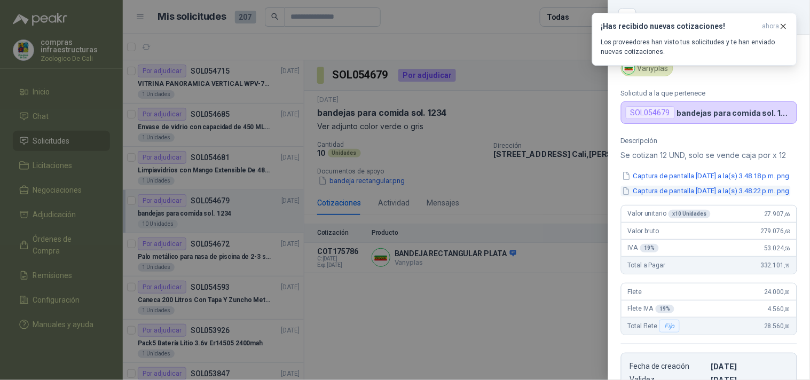
click at [583, 197] on button "Captura de pantalla [DATE] a la(s) 3.48.22 p.m..png" at bounding box center [706, 191] width 170 height 11
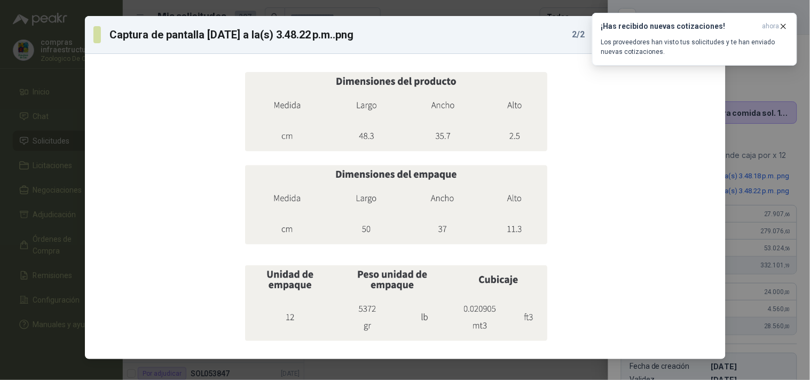
click at [583, 205] on div "Captura de pantalla [DATE] a la(s) 3.48.22 p.m..png 2 / 2 Descargar" at bounding box center [405, 190] width 810 height 380
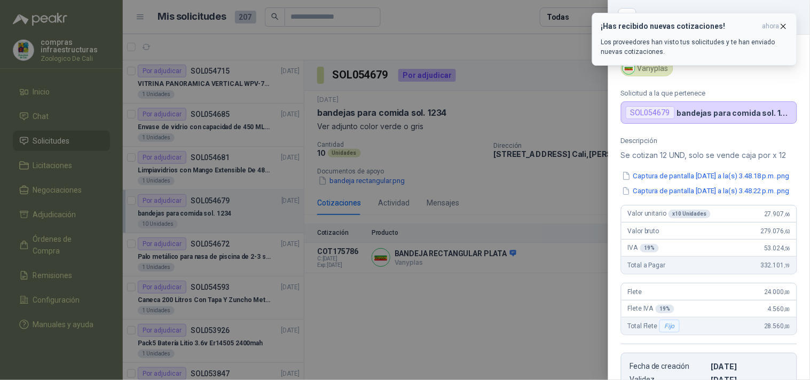
click at [583, 28] on icon "button" at bounding box center [783, 26] width 9 height 9
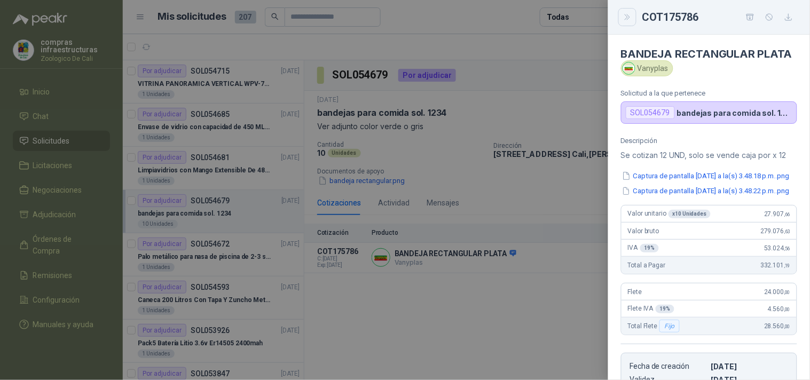
click at [583, 19] on button "Close" at bounding box center [627, 17] width 18 height 18
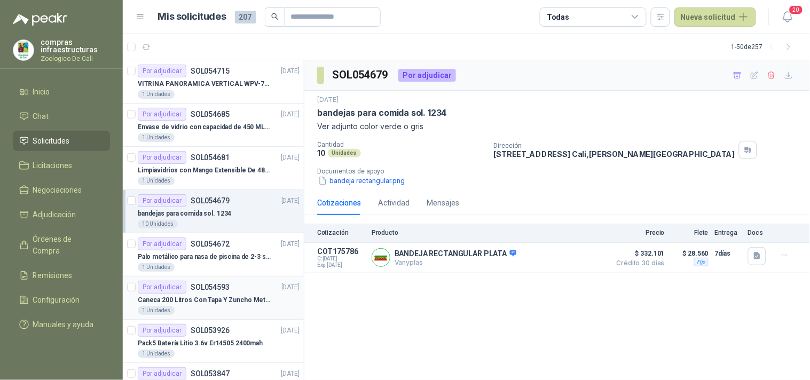
click at [220, 273] on p "Caneca 200 Litros Con Tapa Y Zuncho Metalico" at bounding box center [204, 300] width 133 height 10
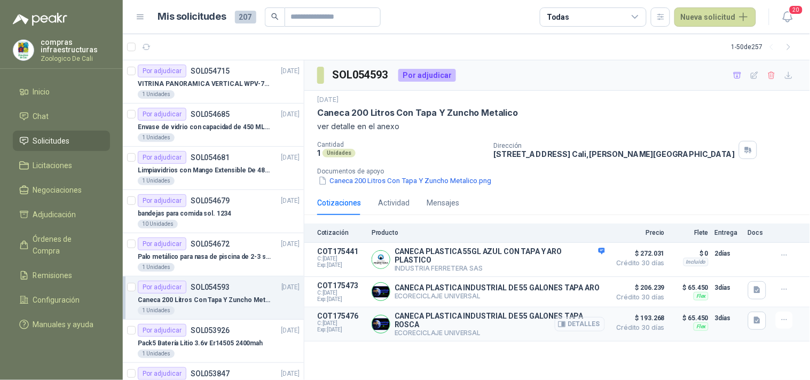
click at [575, 273] on button "Detalles" at bounding box center [580, 324] width 50 height 14
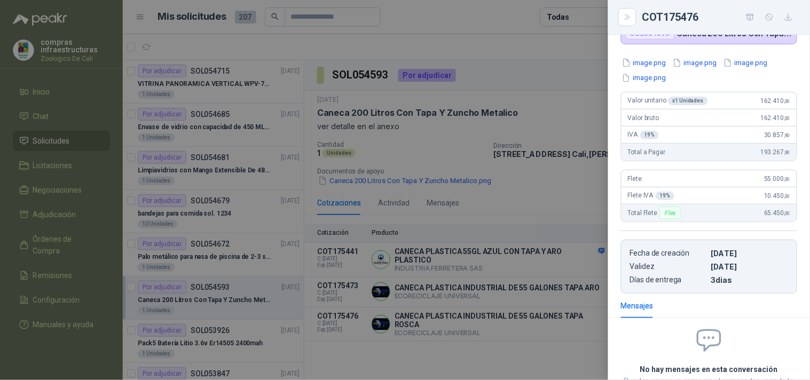
scroll to position [1, 0]
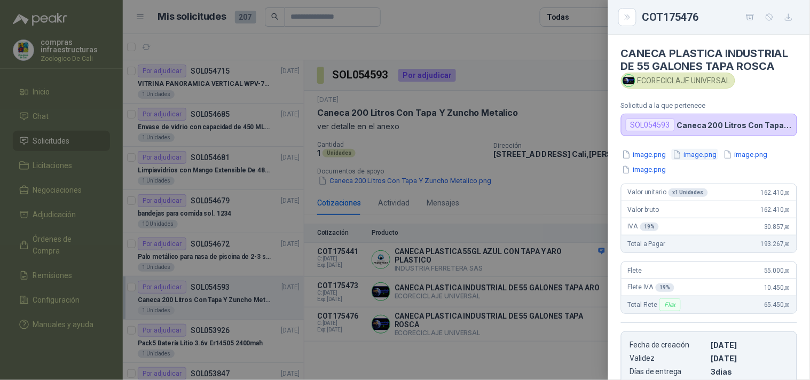
click at [583, 157] on icon "button" at bounding box center [677, 154] width 9 height 9
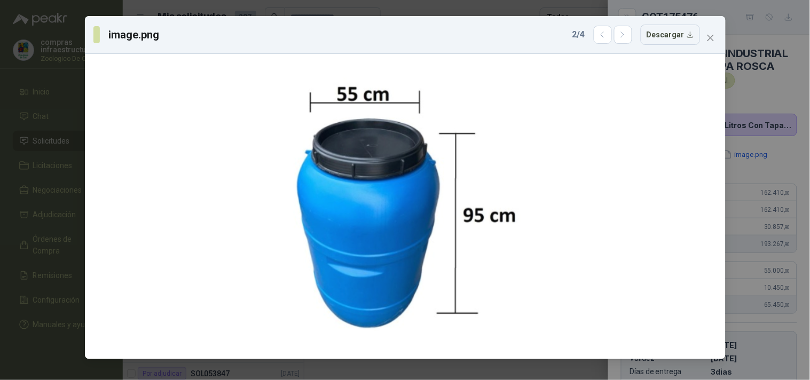
drag, startPoint x: 711, startPoint y: 36, endPoint x: 711, endPoint y: 44, distance: 8.0
click at [583, 36] on icon "close" at bounding box center [710, 38] width 9 height 9
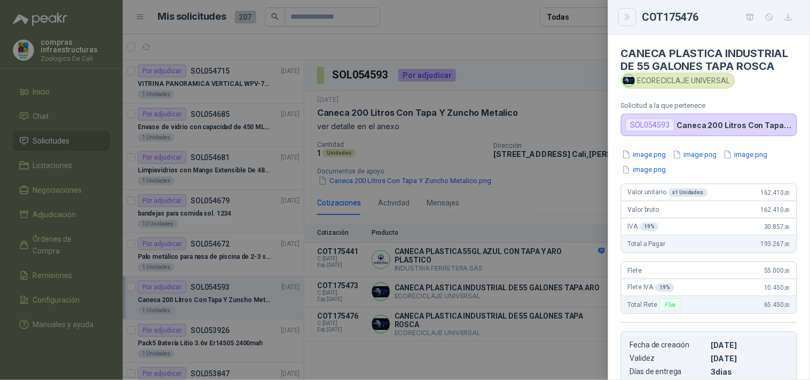
click at [583, 17] on icon "Close" at bounding box center [627, 17] width 9 height 9
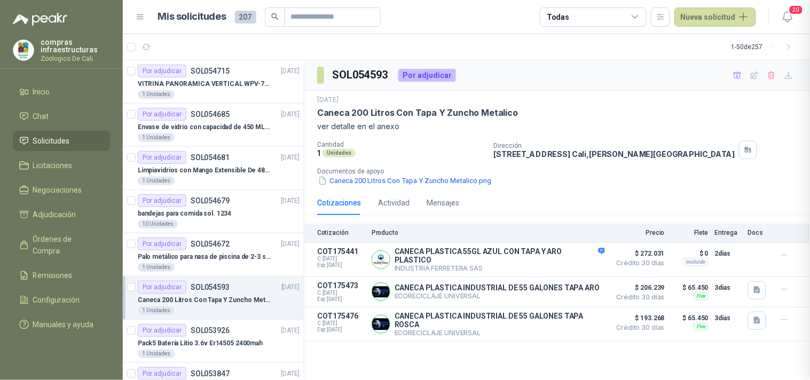
scroll to position [184, 0]
click at [484, 273] on p "CANECA PLASTICA INDUSTRIAL DE 55 GALONES TAPA ROSCA" at bounding box center [500, 320] width 210 height 17
click at [574, 273] on button "Detalles" at bounding box center [580, 324] width 50 height 14
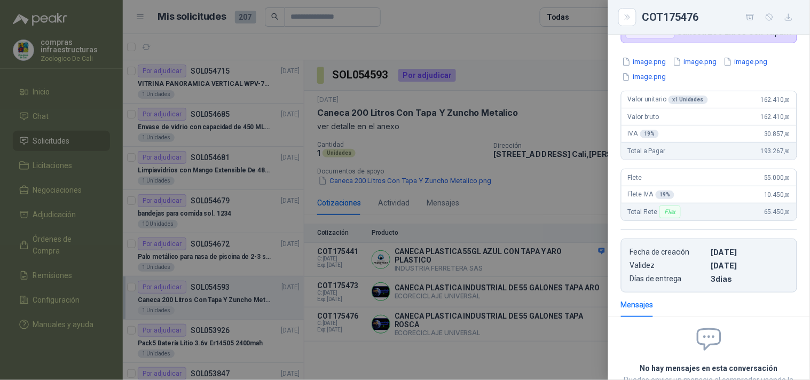
scroll to position [0, 0]
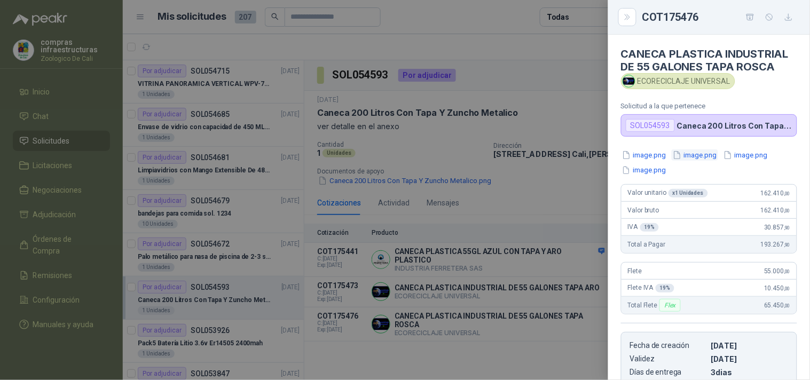
click at [583, 157] on button "image.png" at bounding box center [695, 155] width 46 height 11
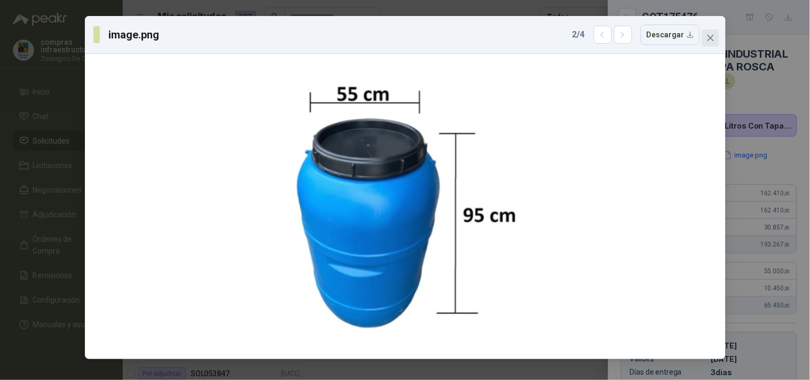
click at [583, 38] on icon "close" at bounding box center [710, 38] width 9 height 9
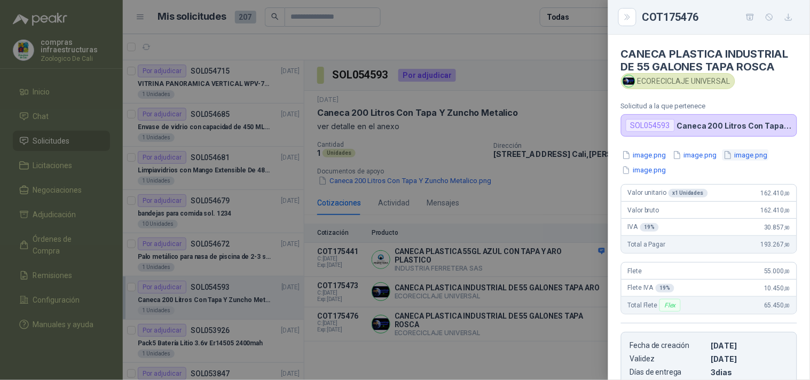
click at [583, 153] on button "image.png" at bounding box center [745, 155] width 46 height 11
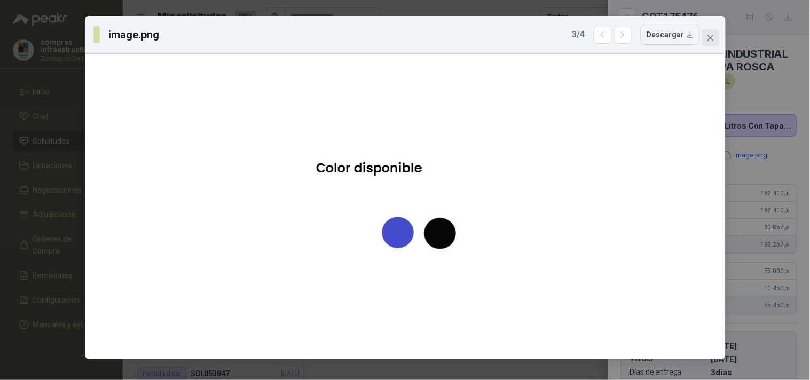
click at [583, 40] on icon "close" at bounding box center [710, 38] width 6 height 6
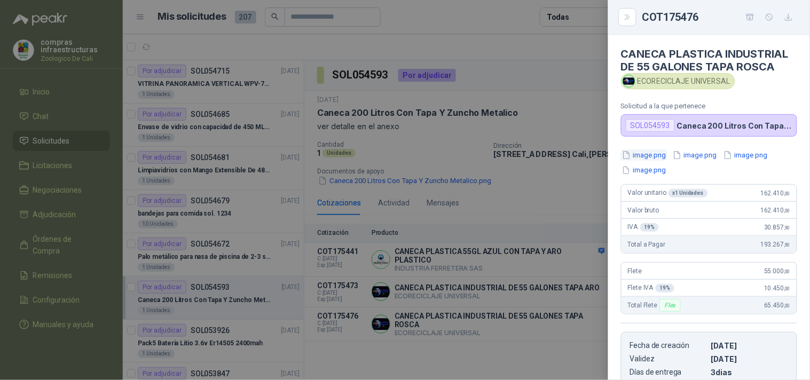
click at [583, 159] on button "image.png" at bounding box center [644, 155] width 46 height 11
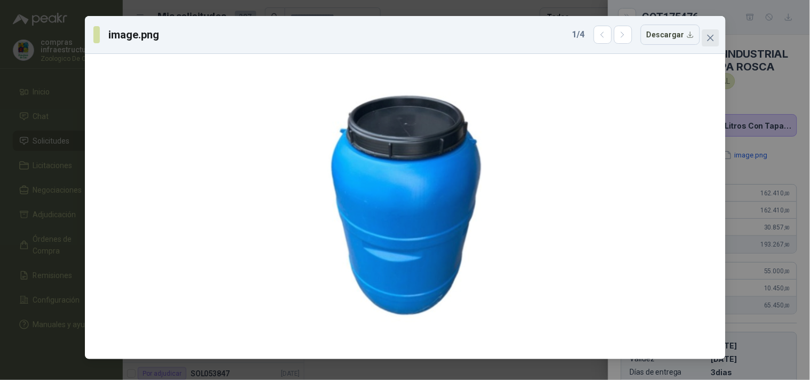
click at [583, 36] on icon "close" at bounding box center [710, 38] width 9 height 9
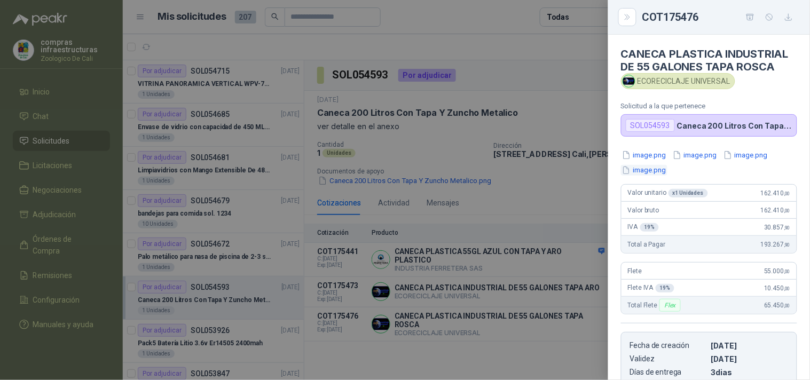
click at [583, 175] on button "image.png" at bounding box center [644, 170] width 46 height 11
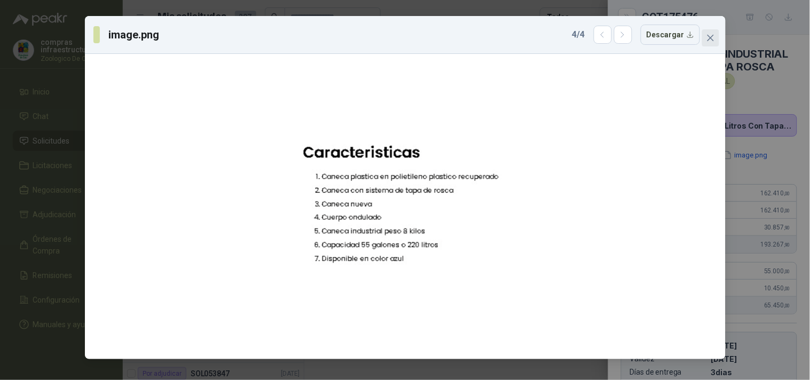
drag, startPoint x: 703, startPoint y: 49, endPoint x: 709, endPoint y: 40, distance: 11.6
click at [583, 40] on div "image.png 4 / 4 Descargar" at bounding box center [405, 187] width 641 height 343
click at [583, 40] on icon "close" at bounding box center [710, 38] width 9 height 9
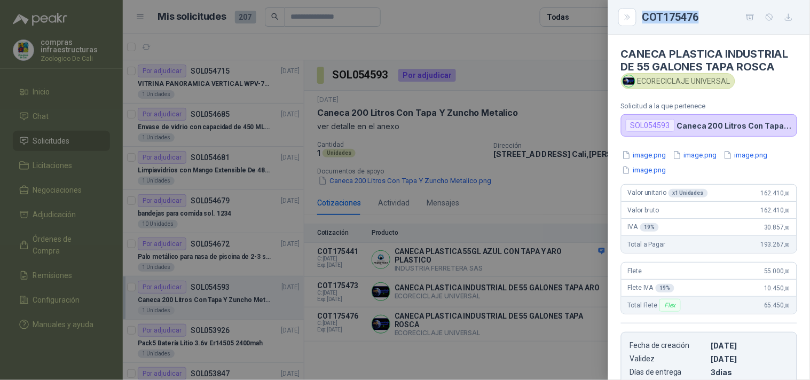
drag, startPoint x: 703, startPoint y: 15, endPoint x: 637, endPoint y: 18, distance: 66.3
click at [583, 18] on div "COT175476" at bounding box center [709, 17] width 176 height 17
copy div "COT175476"
click at [583, 17] on div "COT175476" at bounding box center [709, 17] width 176 height 17
click at [583, 17] on button "Close" at bounding box center [627, 17] width 18 height 18
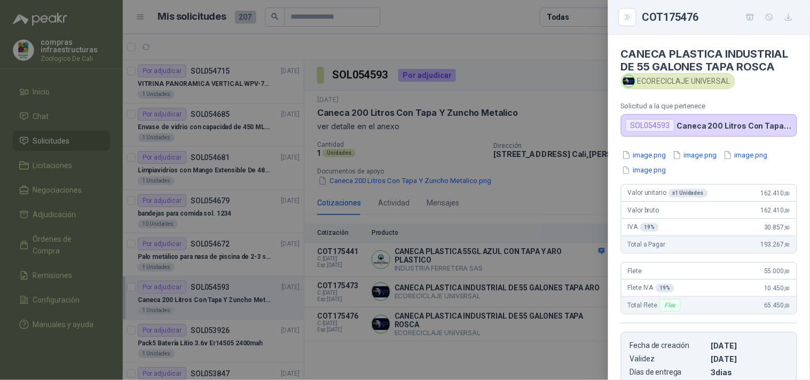
scroll to position [184, 0]
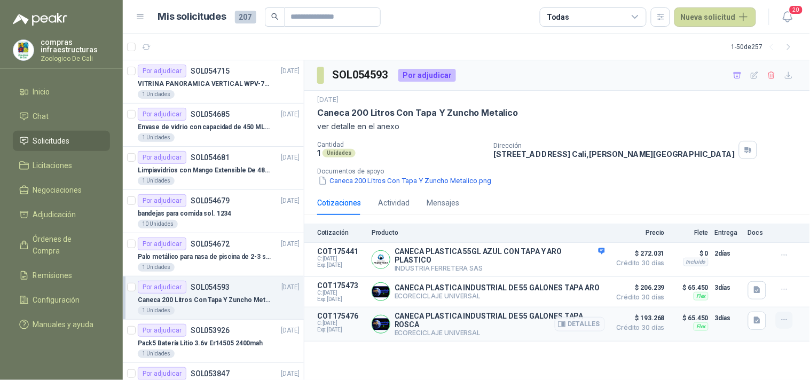
click at [583, 273] on icon "button" at bounding box center [784, 320] width 9 height 9
click at [583, 273] on button "Añadir" at bounding box center [762, 274] width 85 height 17
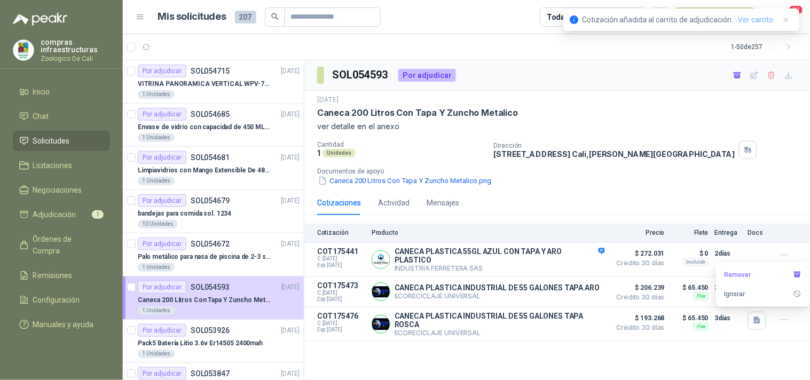
click at [583, 14] on link "Ver carrito" at bounding box center [755, 20] width 35 height 12
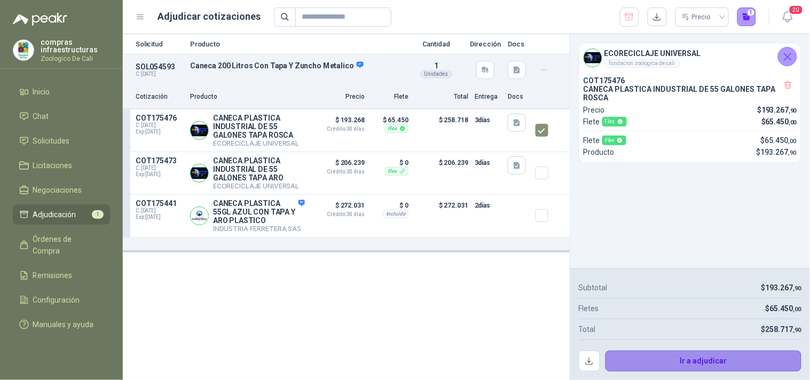
click at [583, 273] on button "Ir a adjudicar" at bounding box center [704, 361] width 196 height 21
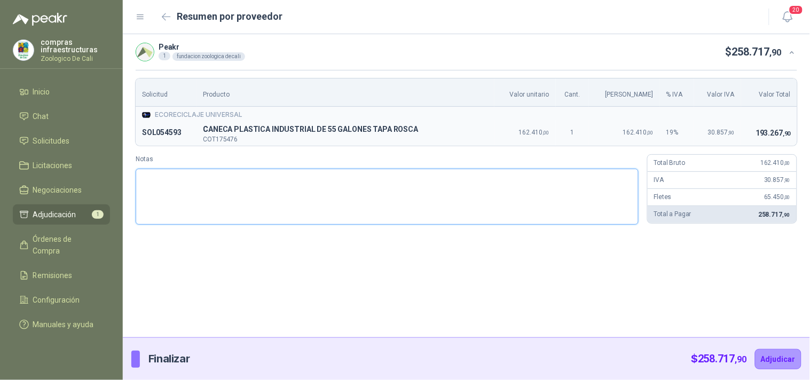
click at [441, 200] on textarea "Notas" at bounding box center [387, 197] width 503 height 56
click at [216, 180] on textarea "Notas" at bounding box center [387, 197] width 503 height 56
paste textarea "**********"
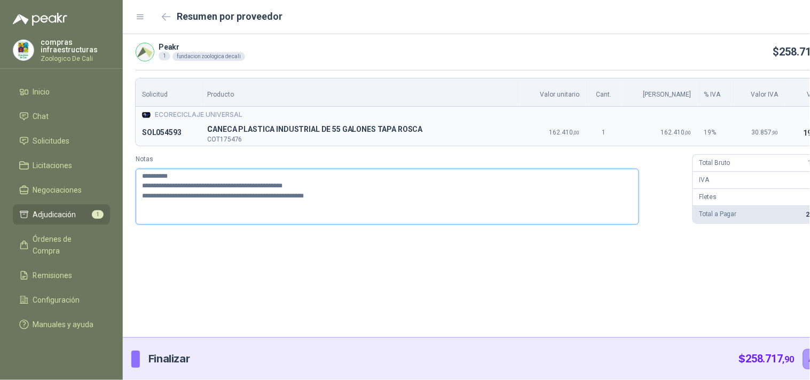
drag, startPoint x: 290, startPoint y: 187, endPoint x: 270, endPoint y: 190, distance: 20.4
click at [270, 190] on textarea "**********" at bounding box center [388, 197] width 504 height 56
click at [301, 214] on textarea "**********" at bounding box center [388, 197] width 504 height 56
click at [583, 273] on div "**********" at bounding box center [490, 185] width 735 height 303
click at [583, 273] on button "Adjudicar" at bounding box center [826, 359] width 46 height 20
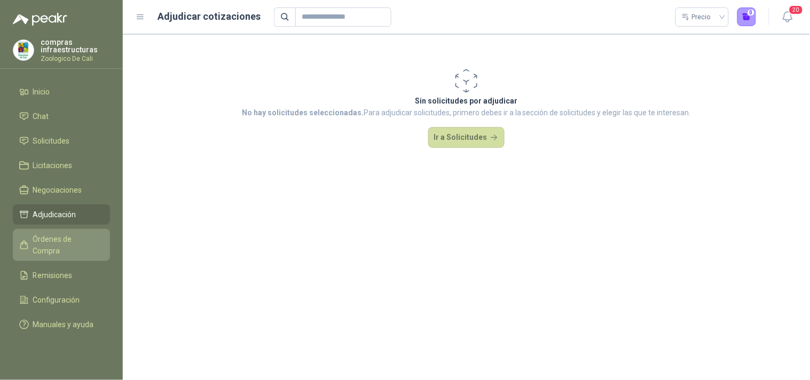
click at [92, 235] on span "Órdenes de Compra" at bounding box center [66, 244] width 67 height 23
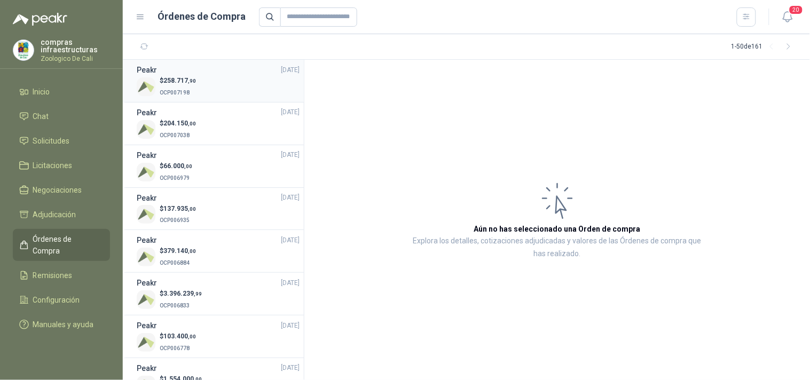
click at [203, 93] on div "$ 258.717 ,90 OCP007198" at bounding box center [218, 87] width 163 height 22
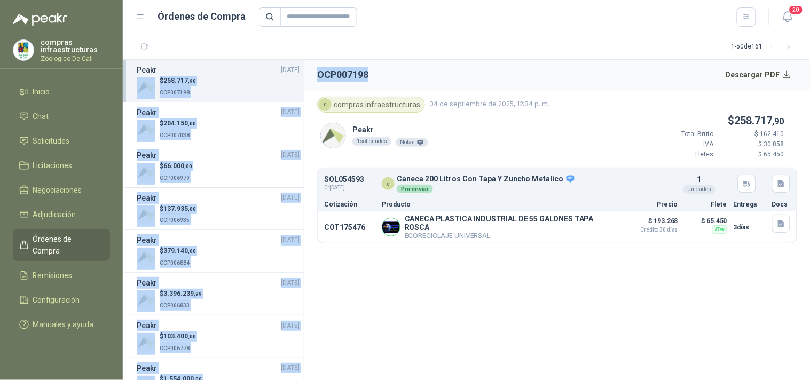
drag, startPoint x: 376, startPoint y: 79, endPoint x: 296, endPoint y: 69, distance: 81.2
click at [296, 69] on div "Peakr [DATE] $ 258.717 ,90 OCP007198 Peakr [DATE] $ 204.150 ,00 OCP007038 Peakr…" at bounding box center [466, 220] width 687 height 320
click at [377, 72] on header "OCP007198 Descargar PDF" at bounding box center [557, 75] width 506 height 30
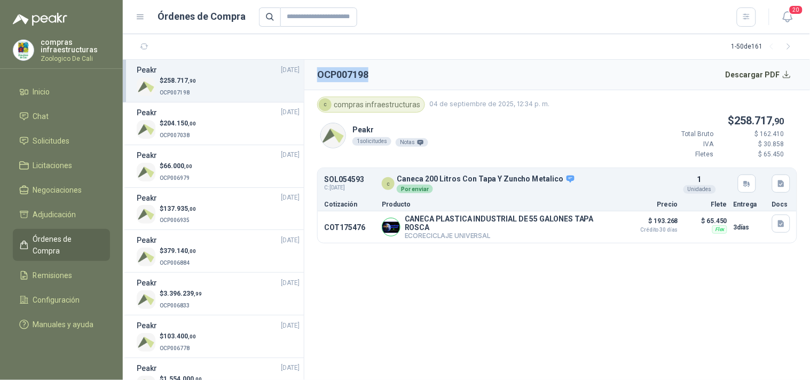
drag, startPoint x: 367, startPoint y: 73, endPoint x: 319, endPoint y: 74, distance: 47.5
click at [319, 74] on header "OCP007198 Descargar PDF" at bounding box center [557, 75] width 506 height 30
copy h2 "OCP007198"
click at [61, 91] on li "Inicio" at bounding box center [61, 92] width 84 height 12
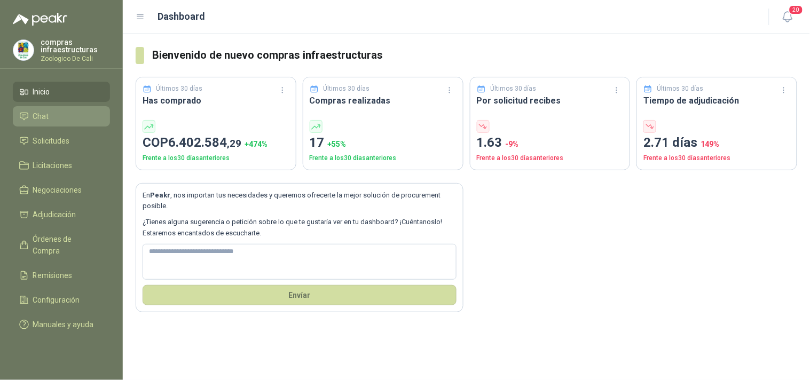
click at [50, 115] on li "Chat" at bounding box center [61, 117] width 84 height 12
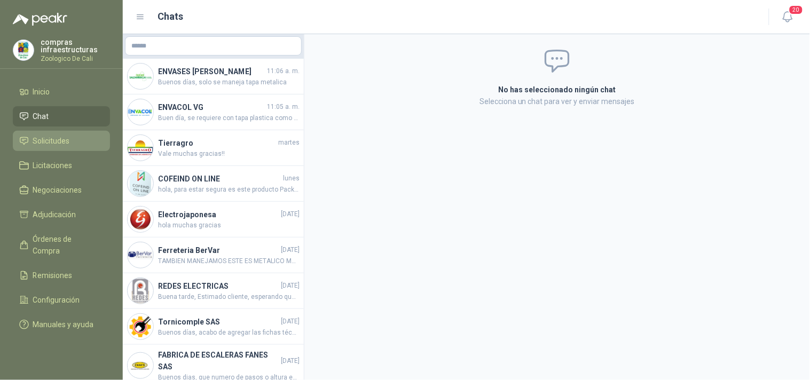
click at [51, 145] on span "Solicitudes" at bounding box center [51, 141] width 37 height 12
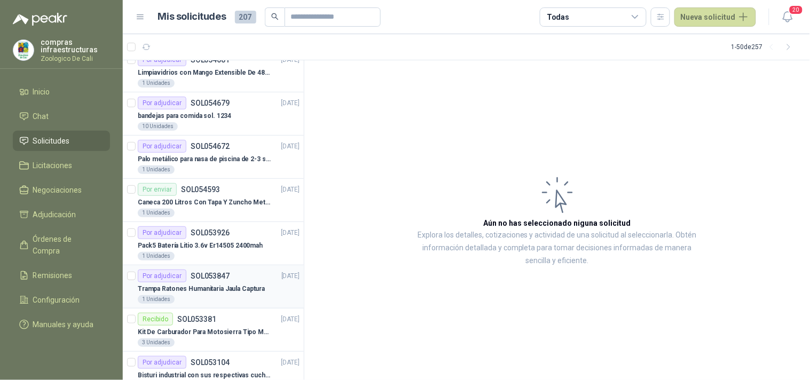
scroll to position [119, 0]
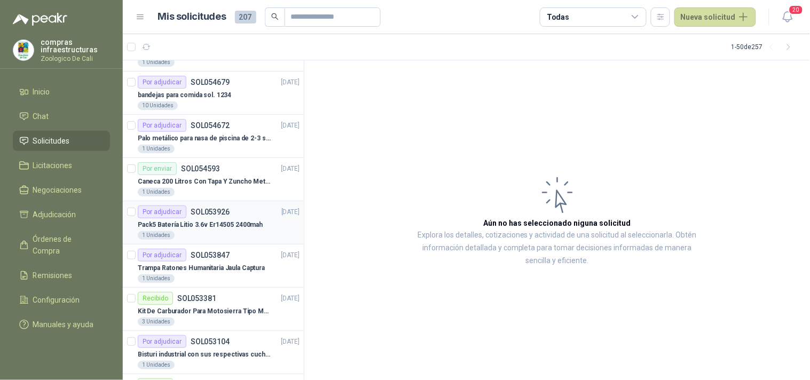
click at [236, 221] on p "Pack5 Batería Litio 3.6v Er14505 2400mah" at bounding box center [200, 225] width 125 height 10
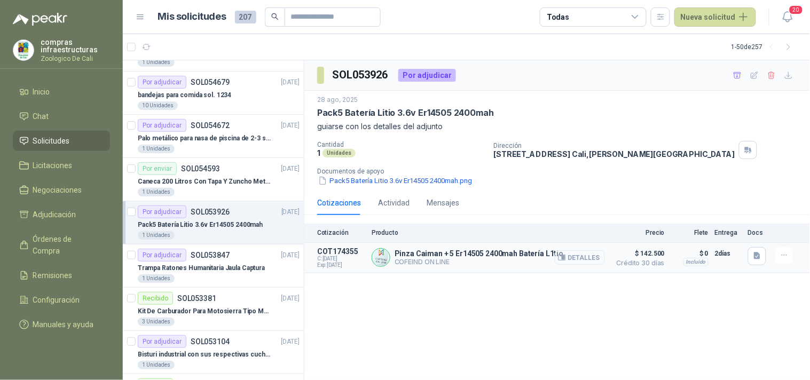
click at [583, 254] on button "Detalles" at bounding box center [580, 257] width 50 height 14
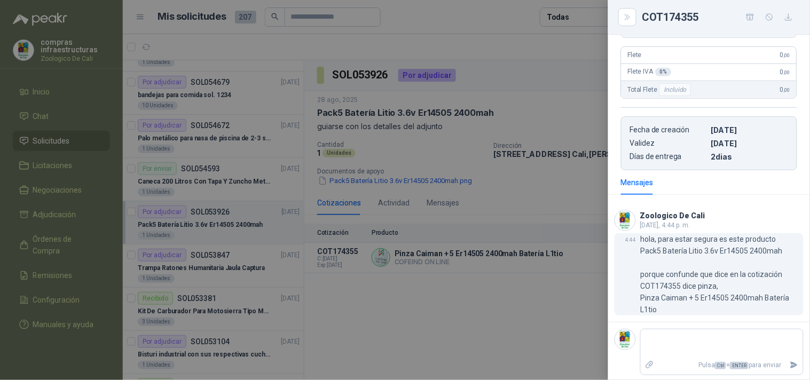
scroll to position [202, 0]
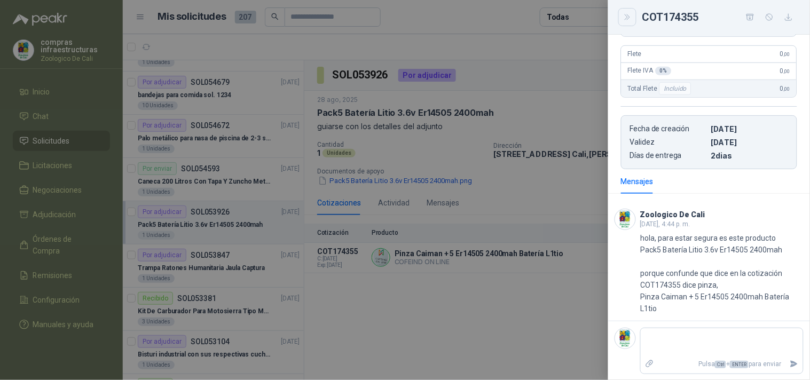
click at [583, 11] on button "Close" at bounding box center [627, 17] width 18 height 18
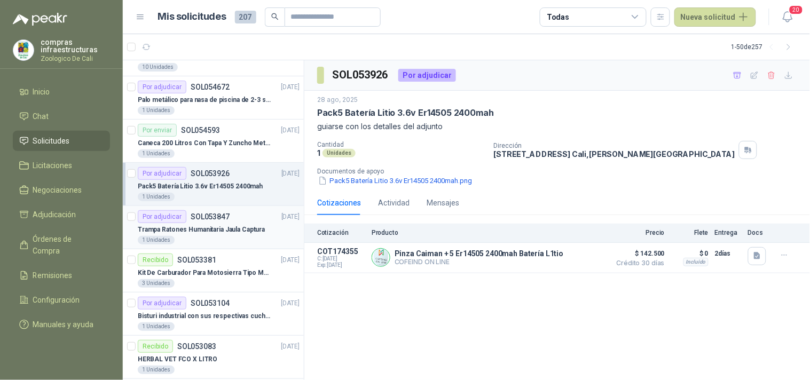
scroll to position [178, 0]
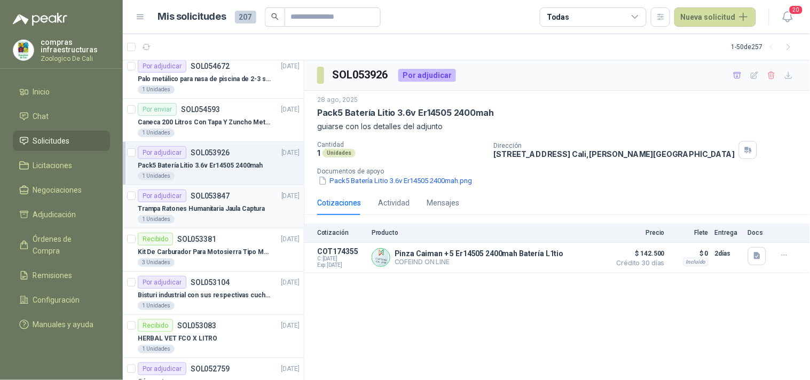
click at [233, 216] on div "1 Unidades" at bounding box center [219, 219] width 162 height 9
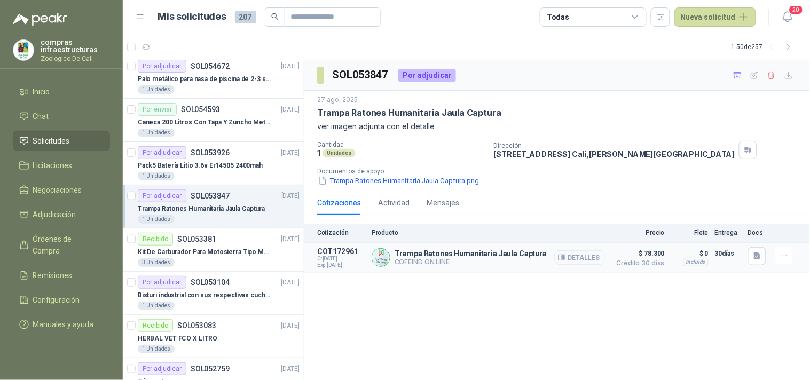
click at [577, 262] on button "Detalles" at bounding box center [580, 257] width 50 height 14
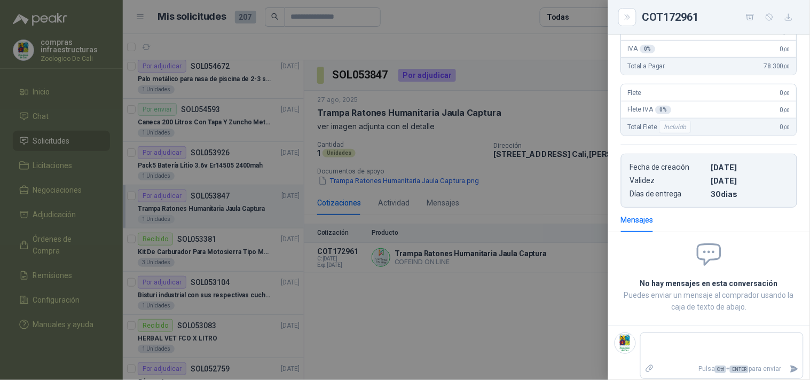
scroll to position [1, 0]
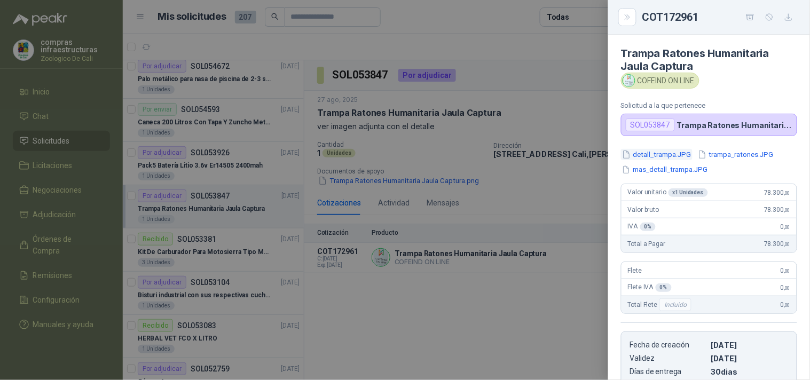
click at [583, 154] on button "detall_trampa.JPG" at bounding box center [657, 154] width 72 height 11
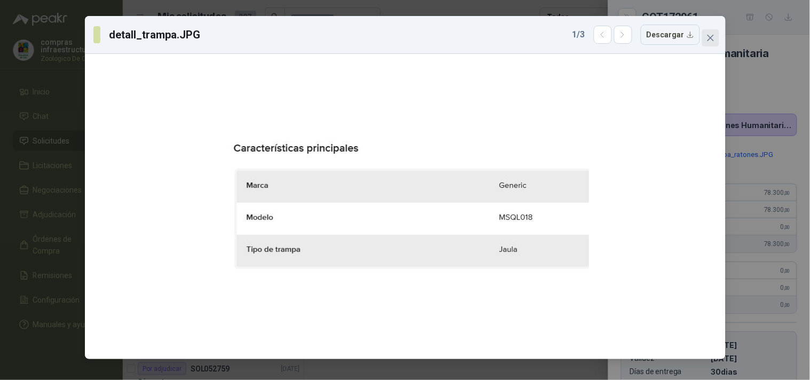
click at [583, 43] on button "Close" at bounding box center [710, 37] width 17 height 17
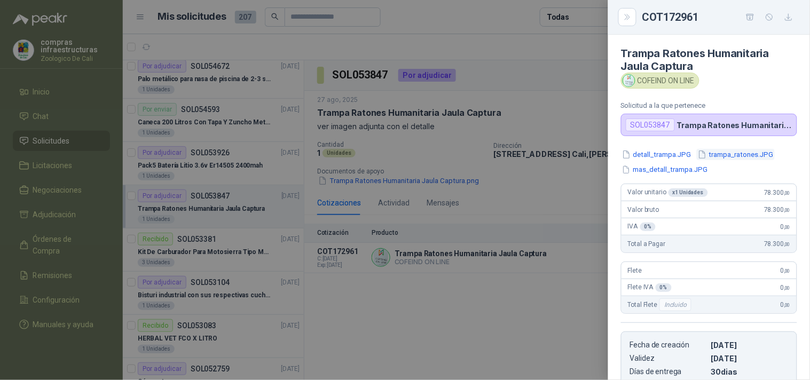
click at [583, 155] on button "trampa_ratones.JPG" at bounding box center [736, 154] width 78 height 11
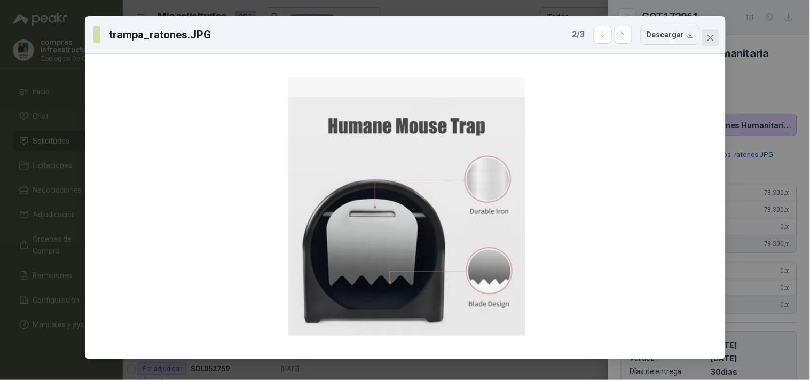
click at [583, 41] on icon "close" at bounding box center [710, 38] width 9 height 9
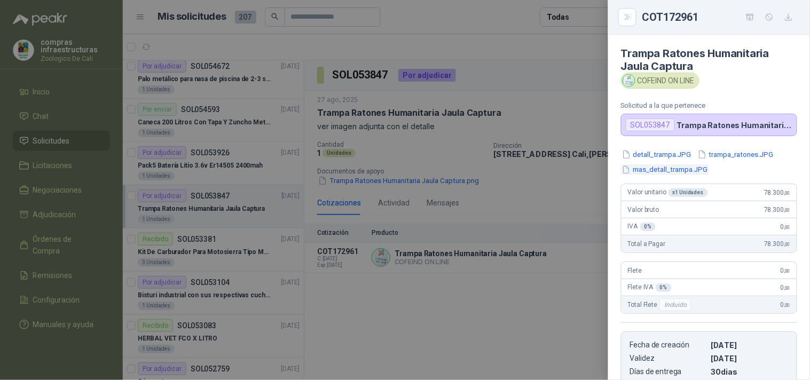
click at [583, 166] on button "mas_detall_trampa.JPG" at bounding box center [665, 169] width 88 height 11
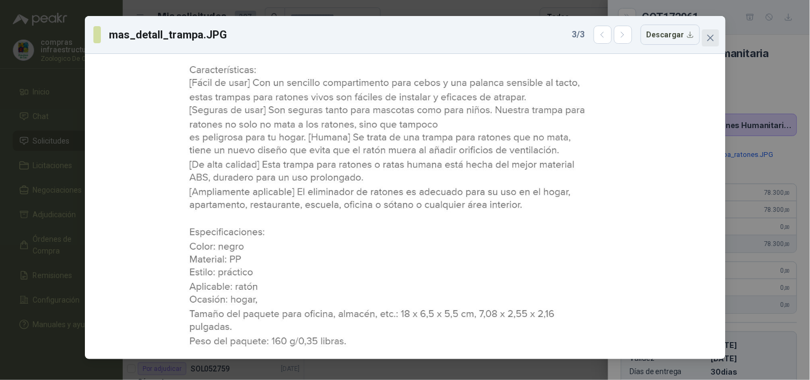
click at [583, 39] on icon "close" at bounding box center [710, 38] width 6 height 6
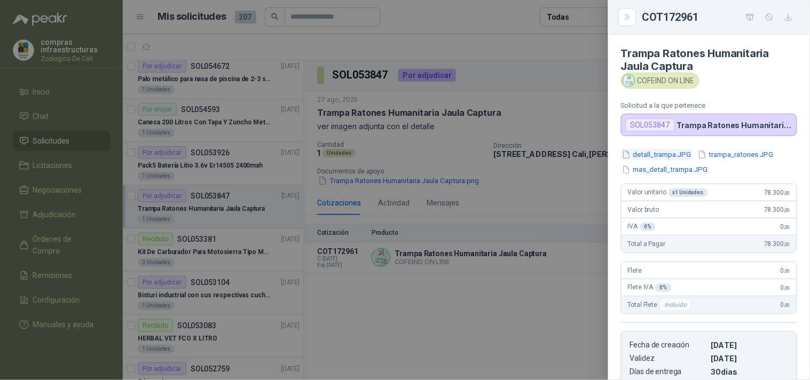
click at [583, 160] on button "detall_trampa.JPG" at bounding box center [657, 154] width 72 height 11
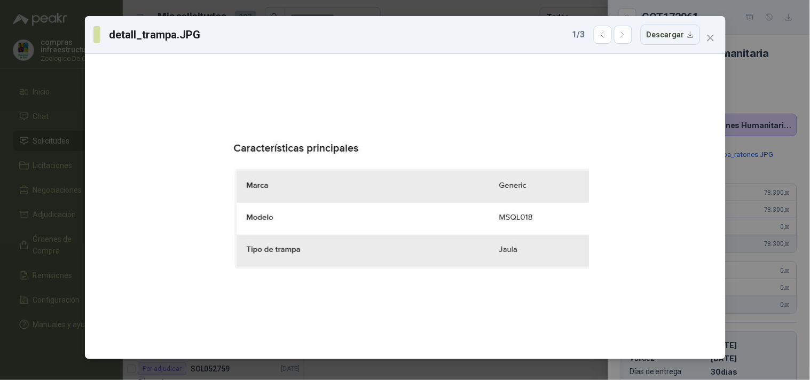
click at [583, 152] on div "detall_trampa.JPG 1 / 3 Descargar" at bounding box center [405, 190] width 810 height 380
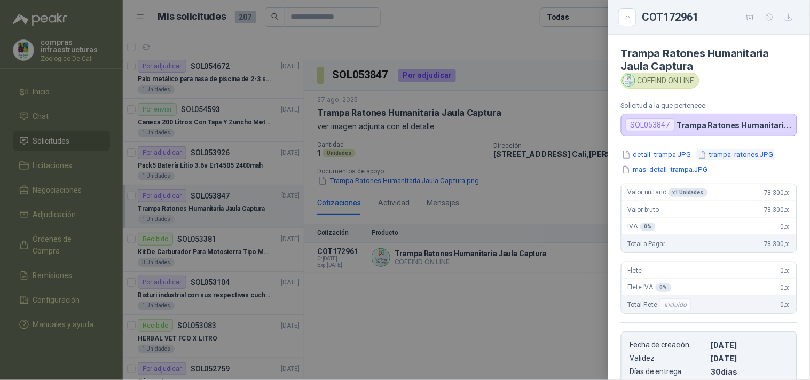
click at [583, 152] on button "trampa_ratones.JPG" at bounding box center [736, 154] width 78 height 11
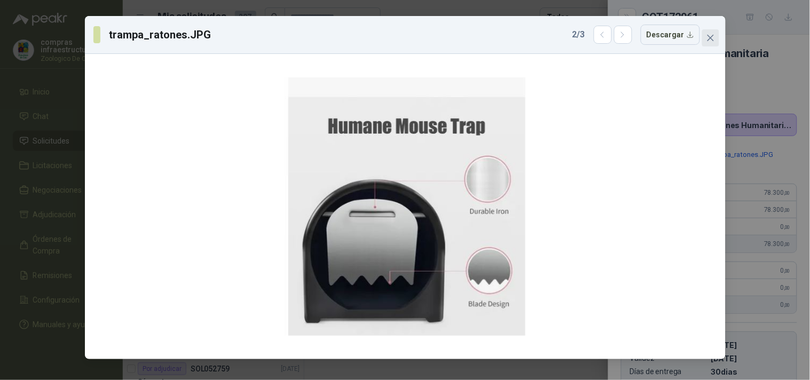
click at [583, 43] on button "Close" at bounding box center [710, 37] width 17 height 17
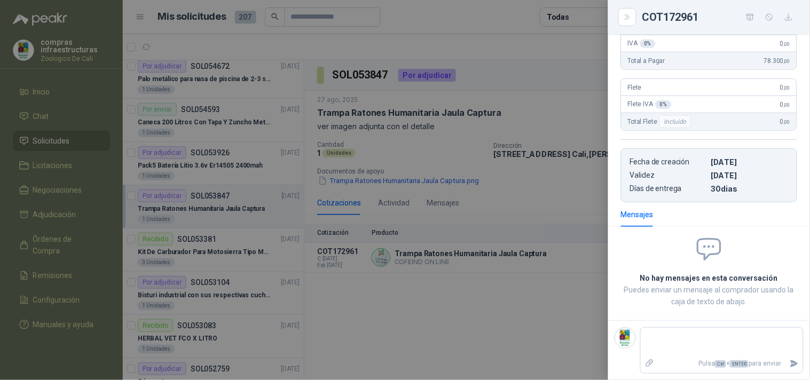
scroll to position [65, 0]
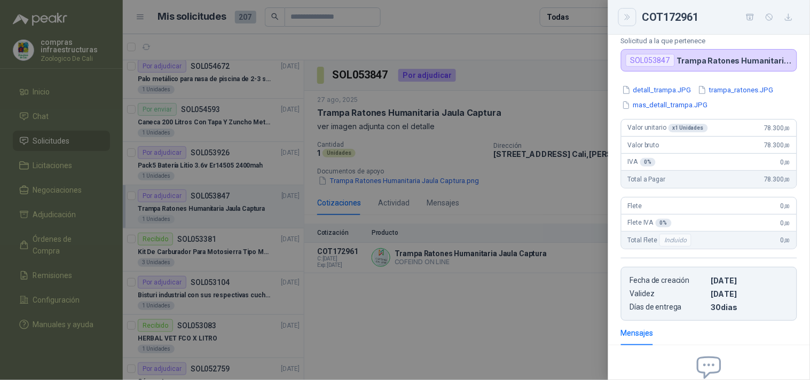
click at [583, 22] on button "Close" at bounding box center [627, 17] width 18 height 18
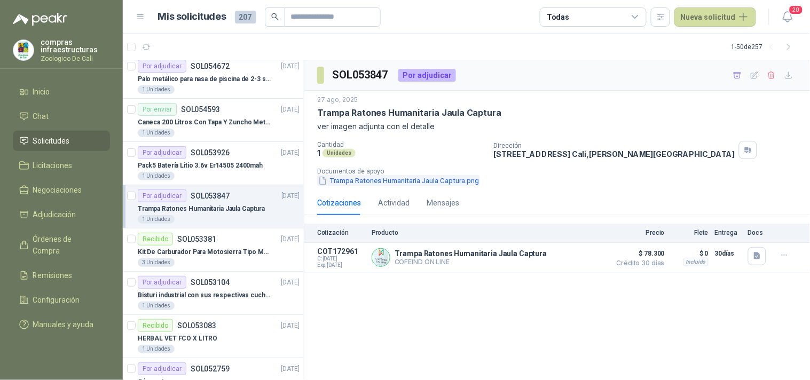
click at [386, 180] on button "Trampa Ratones Humanitaria Jaula Captura.png" at bounding box center [398, 180] width 163 height 11
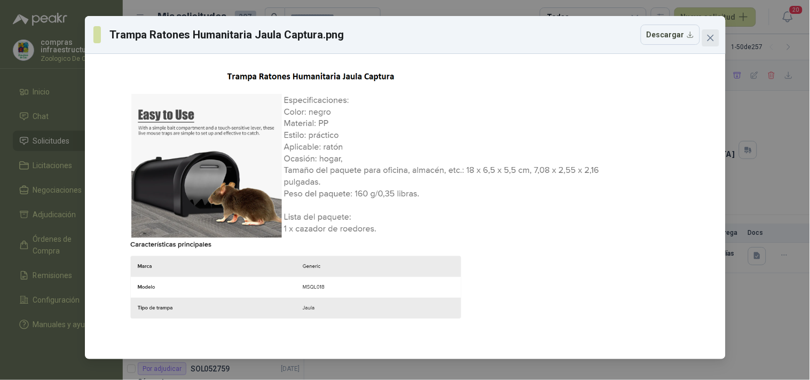
click at [583, 45] on button "Close" at bounding box center [710, 37] width 17 height 17
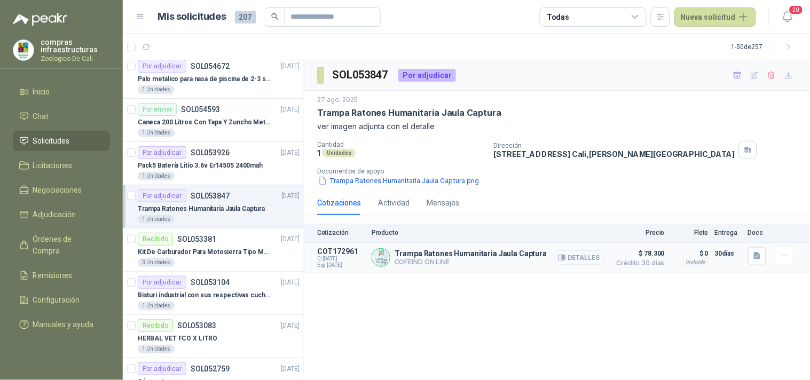
click at [583, 258] on button "Detalles" at bounding box center [580, 257] width 50 height 14
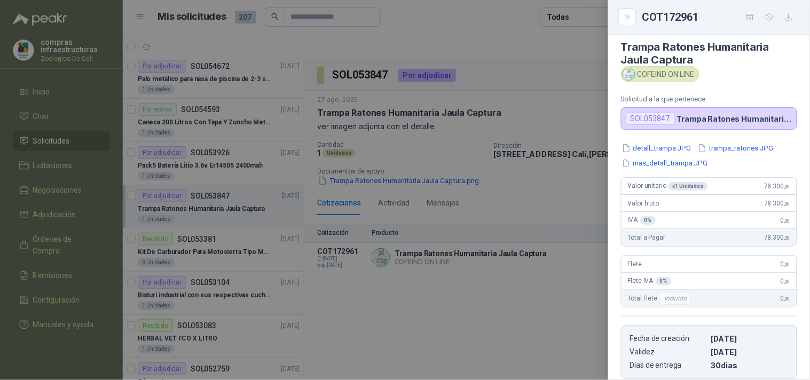
scroll to position [0, 0]
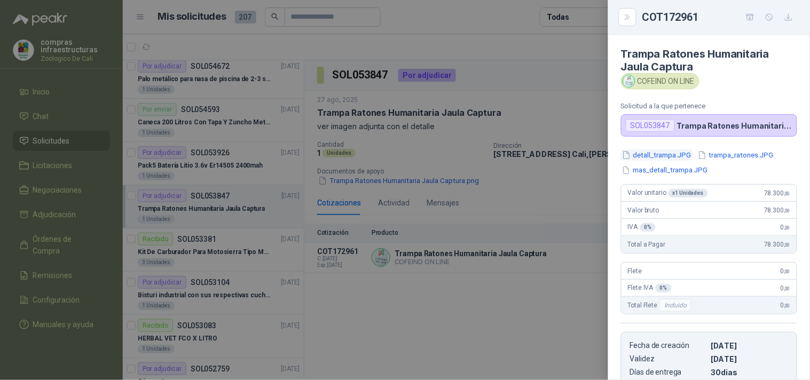
click at [583, 151] on button "detall_trampa.JPG" at bounding box center [657, 155] width 72 height 11
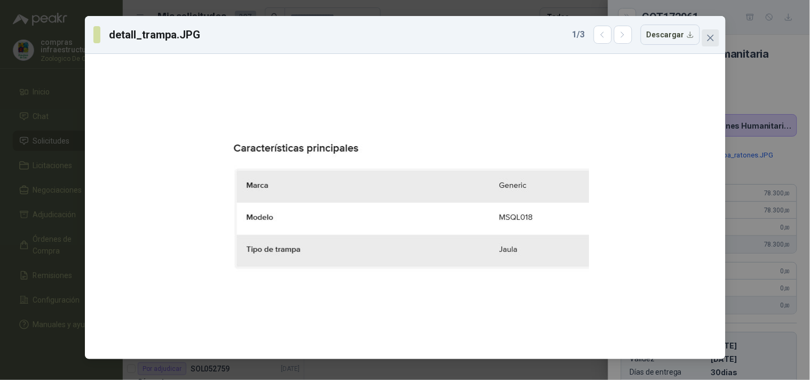
click at [583, 42] on span "Close" at bounding box center [710, 38] width 17 height 9
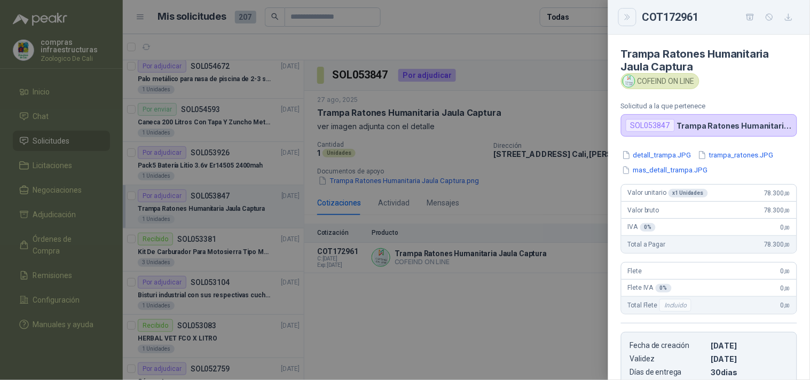
click at [583, 18] on icon "Close" at bounding box center [627, 17] width 9 height 9
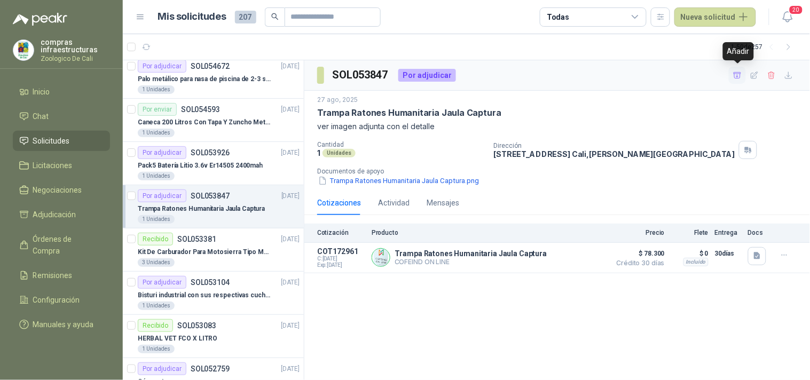
click at [583, 77] on icon "button" at bounding box center [737, 75] width 9 height 9
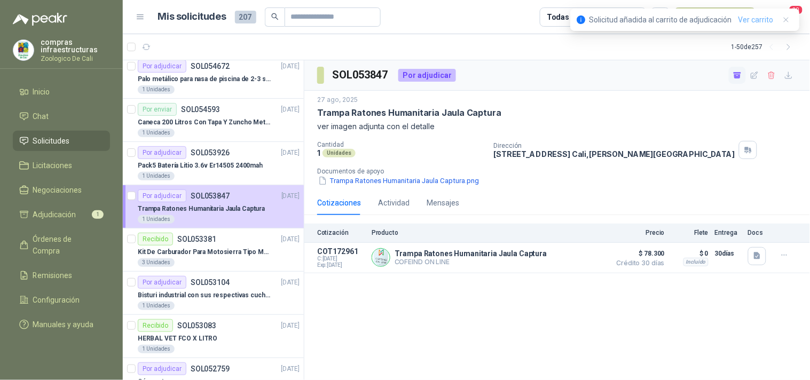
click at [583, 22] on link "Ver carrito" at bounding box center [755, 20] width 35 height 12
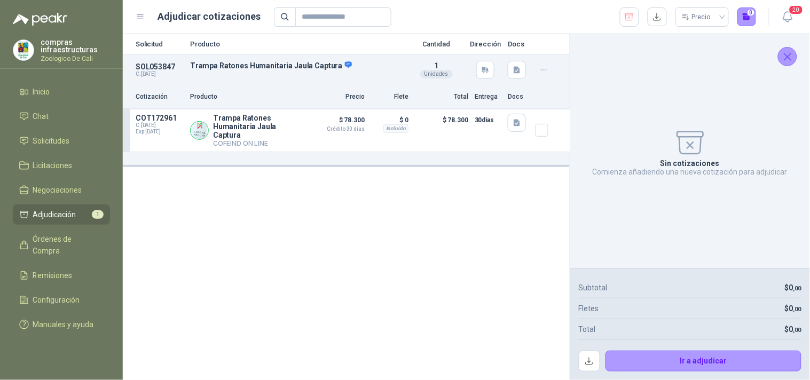
click at [507, 200] on div "Solicitud Producto Cantidad Dirección Docs SOL053847 C: [DATE] Trampa Ratones H…" at bounding box center [346, 207] width 447 height 346
drag, startPoint x: 791, startPoint y: 58, endPoint x: 783, endPoint y: 62, distance: 8.9
click at [583, 58] on icon "Cerrar" at bounding box center [787, 56] width 13 height 13
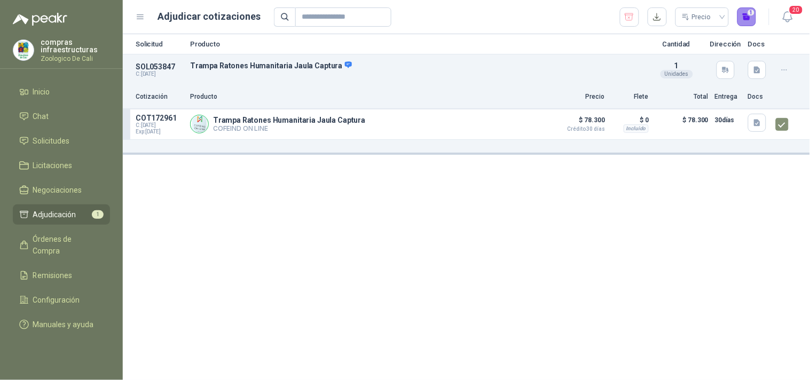
click at [583, 22] on button "1" at bounding box center [746, 16] width 19 height 19
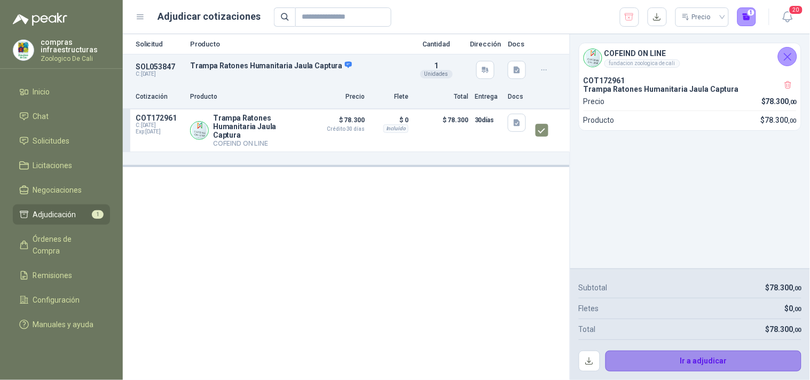
click at [583, 273] on button "Ir a adjudicar" at bounding box center [704, 361] width 196 height 21
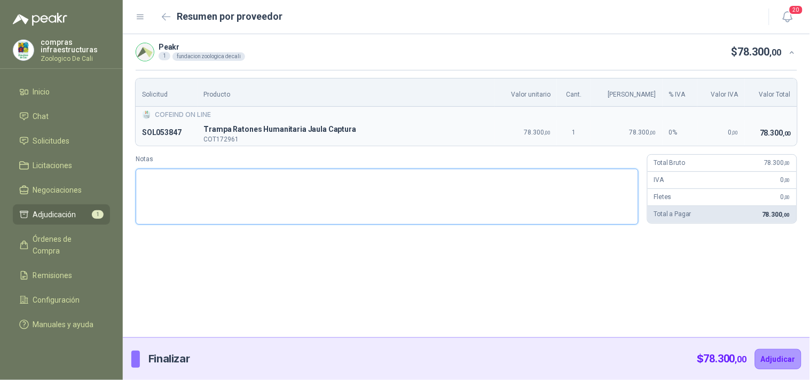
click at [510, 218] on textarea "Notas" at bounding box center [387, 197] width 503 height 56
click at [555, 265] on div "Peakr 1 fundacion zoologica de cali $ 78.300 ,00 Solicitud Producto Valor unita…" at bounding box center [466, 185] width 687 height 303
click at [413, 210] on textarea "Notas" at bounding box center [387, 197] width 503 height 56
paste textarea "**********"
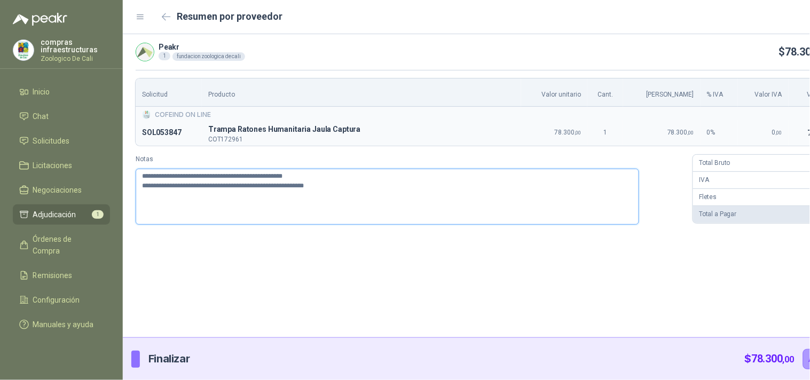
drag, startPoint x: 257, startPoint y: 172, endPoint x: 326, endPoint y: 172, distance: 68.3
click at [326, 172] on textarea "**********" at bounding box center [388, 197] width 504 height 56
click at [583, 273] on button "Adjudicar" at bounding box center [826, 359] width 46 height 20
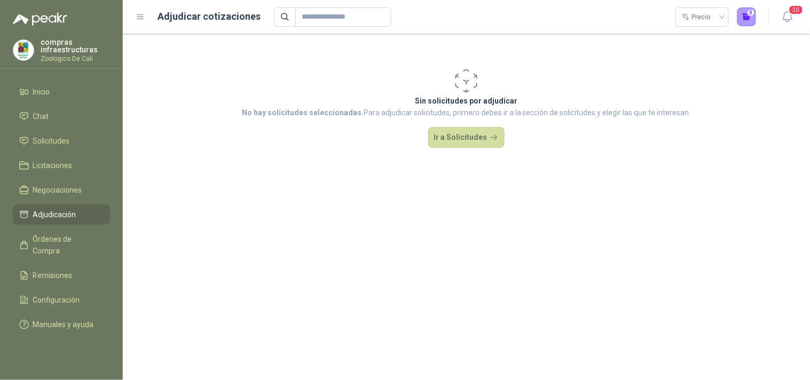
click at [77, 209] on li "Adjudicación" at bounding box center [61, 215] width 84 height 12
click at [98, 249] on ul "Inicio Chat Solicitudes Licitaciones Negociaciones Adjudicación Órdenes de Comp…" at bounding box center [61, 210] width 123 height 257
click at [98, 244] on span "Órdenes de Compra" at bounding box center [66, 244] width 67 height 23
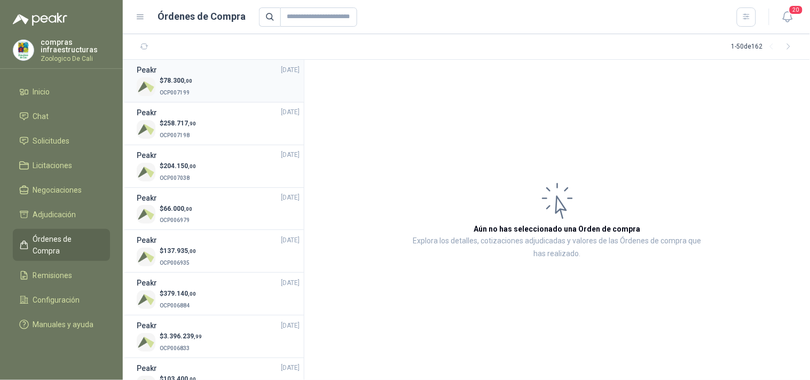
click at [185, 84] on p "$ 78.300 ,00" at bounding box center [176, 81] width 33 height 10
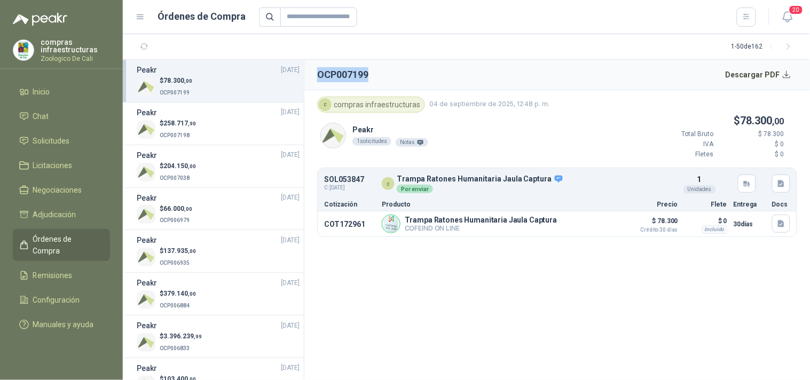
drag, startPoint x: 382, startPoint y: 78, endPoint x: 313, endPoint y: 80, distance: 69.4
click at [313, 80] on header "OCP007199 Descargar PDF" at bounding box center [557, 75] width 506 height 30
copy h2 "OCP007199"
